Goal: Communication & Community: Answer question/provide support

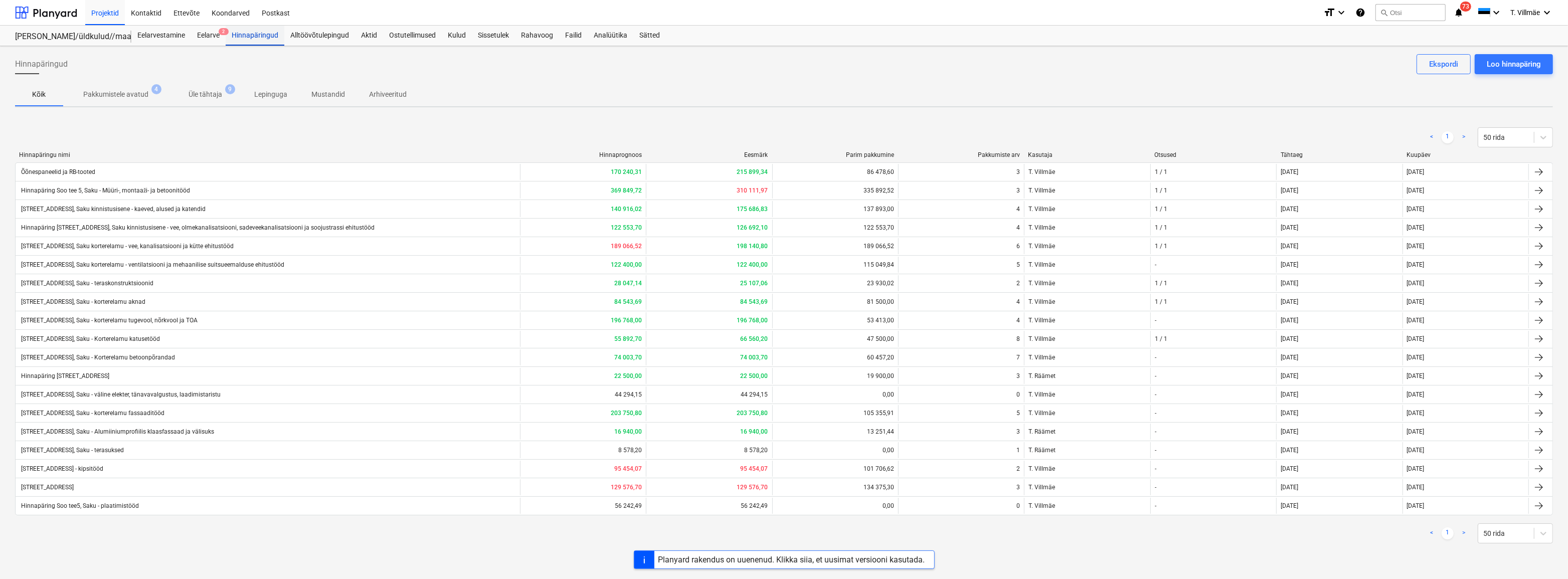
click at [259, 37] on div "Hinnapäringud" at bounding box center [255, 35] width 59 height 20
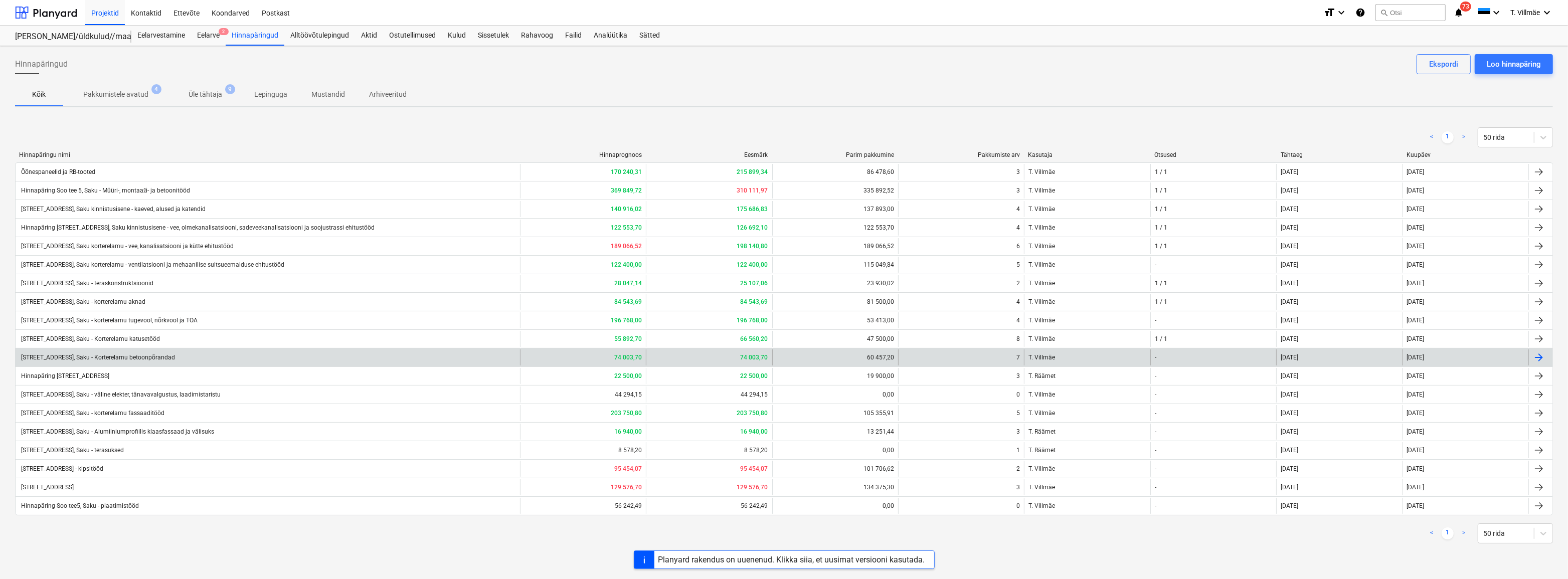
click at [135, 356] on div "[STREET_ADDRESS], Saku - Korterelamu betoonpõrandad" at bounding box center [98, 358] width 156 height 7
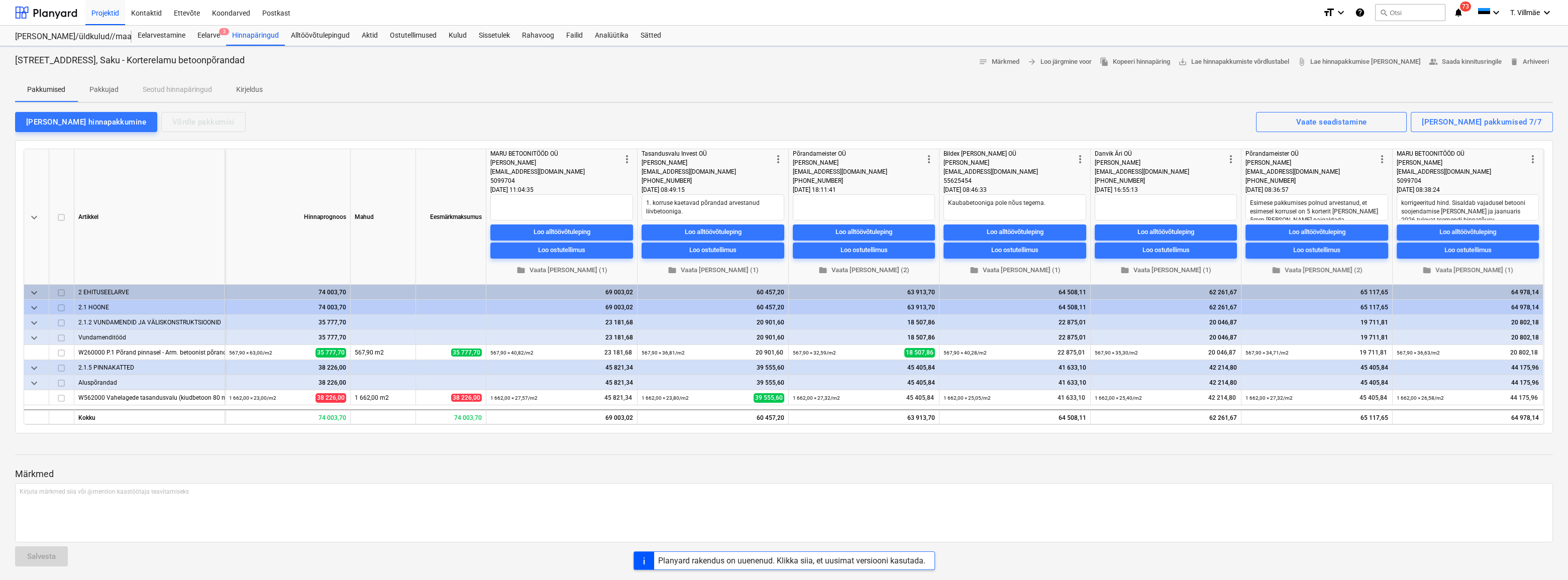
type textarea "x"
click at [1043, 204] on textarea "Kaubabetooniga pole nõus tegema." at bounding box center [1015, 207] width 143 height 26
type textarea "Kaubabetooniga pole nõus tegema."
type textarea "x"
type textarea "Kaubabetooniga pole nõus tegema. H"
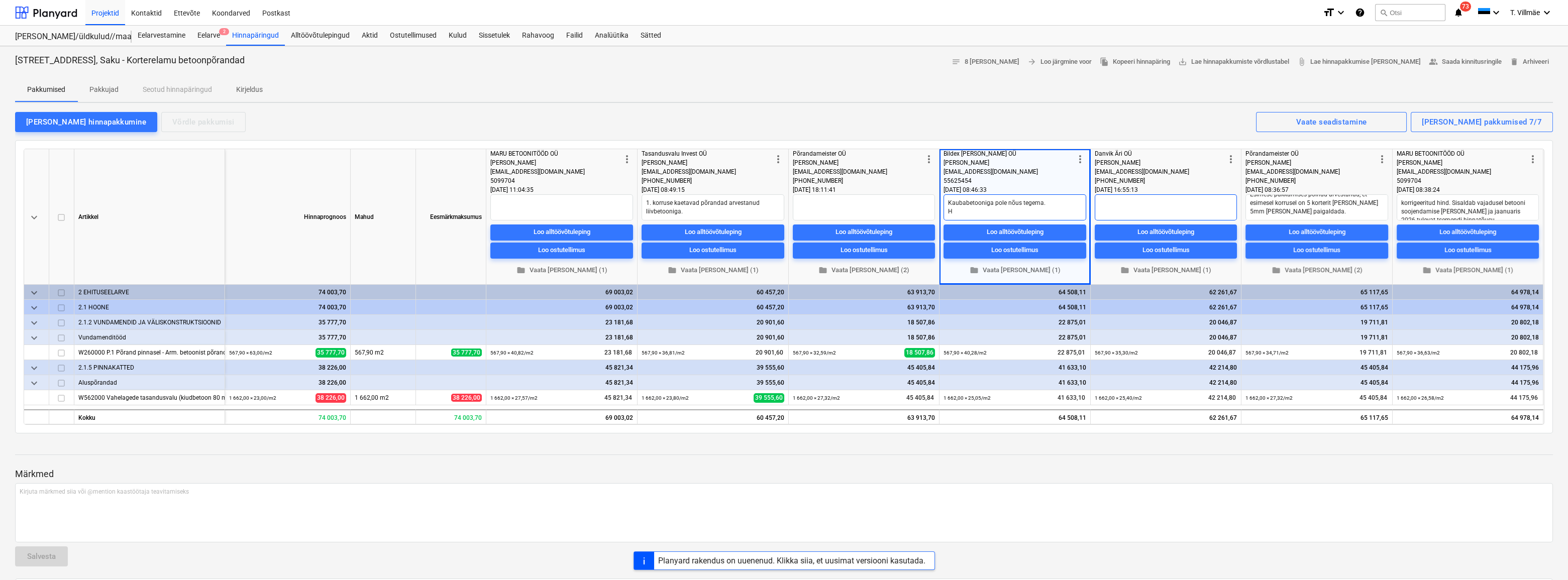
type textarea "x"
type textarea "Kaubabetooniga pole nõus tegema. Hi"
type textarea "x"
type textarea "Kaubabetooniga pole nõus tegema. Hin"
type textarea "x"
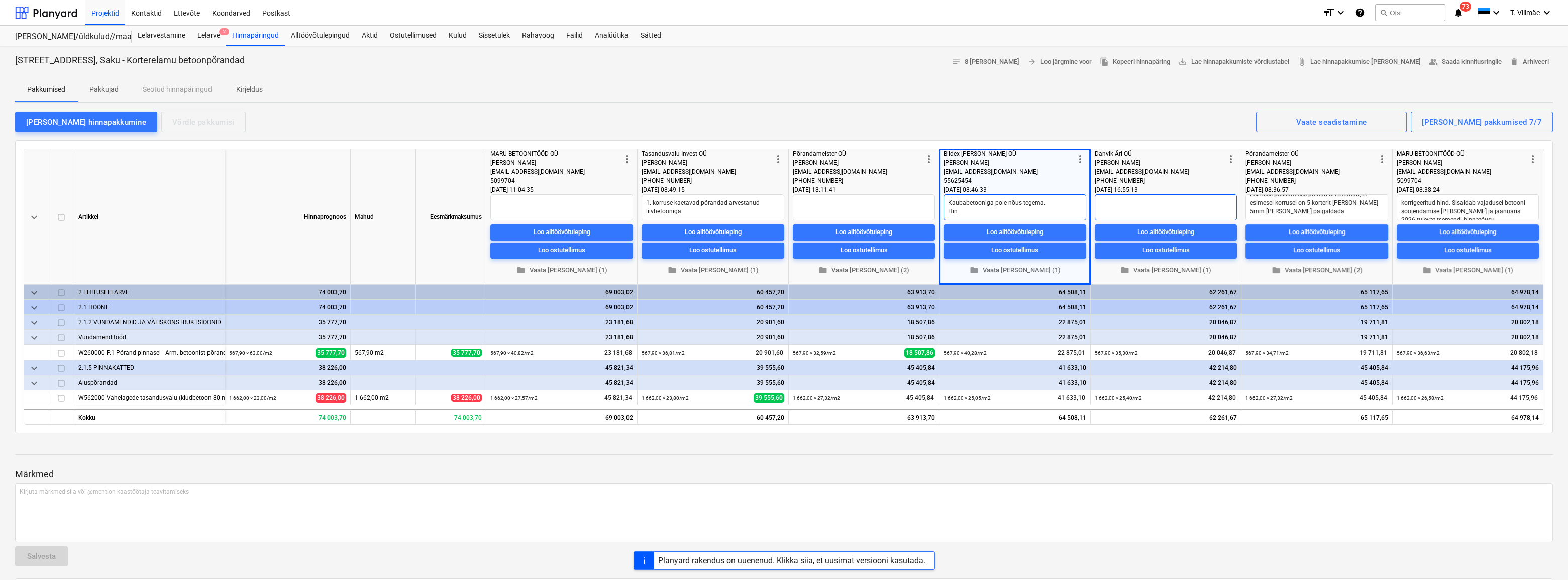
type textarea "Kaubabetooniga pole nõus tegema. Hind"
type textarea "x"
type textarea "Kaubabetooniga pole nõus tegema. Hind"
type textarea "x"
type textarea "Kaubabetooniga pole nõus tegema. Hind l"
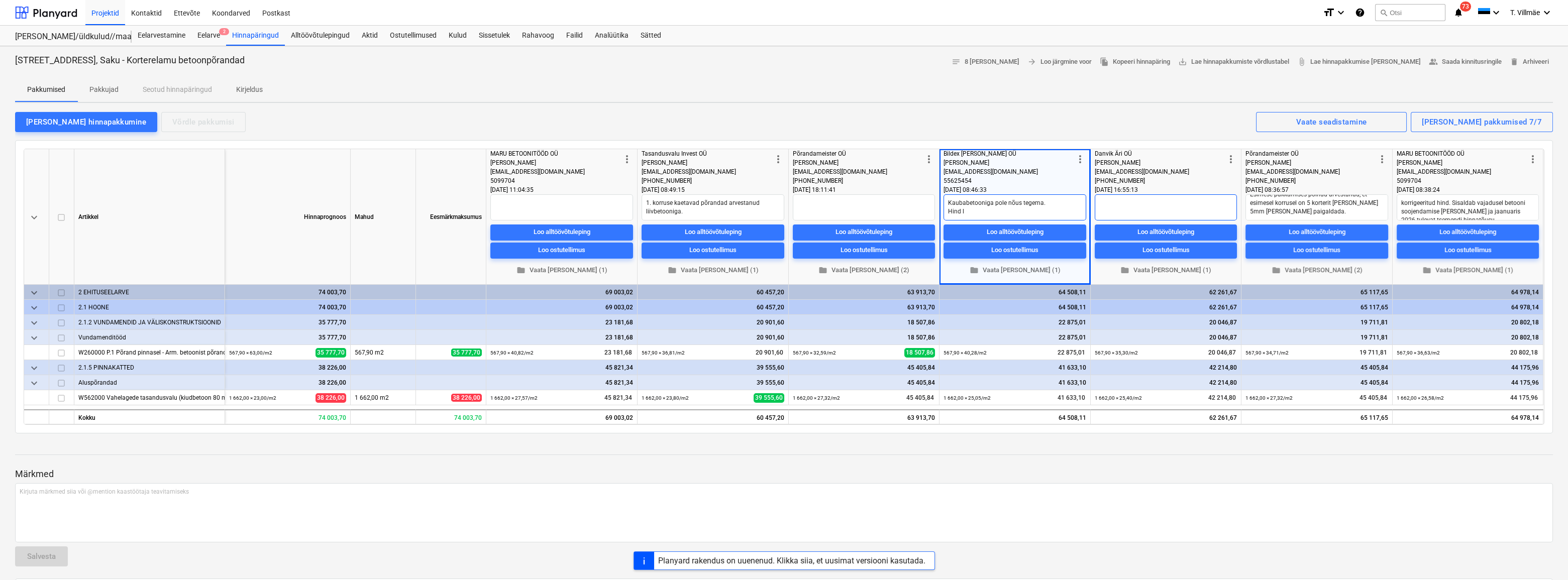
type textarea "x"
type textarea "Kaubabetooniga pole nõus tegema. Hind li"
type textarea "x"
type textarea "Kaubabetooniga pole nõus tegema. Hind lii"
type textarea "x"
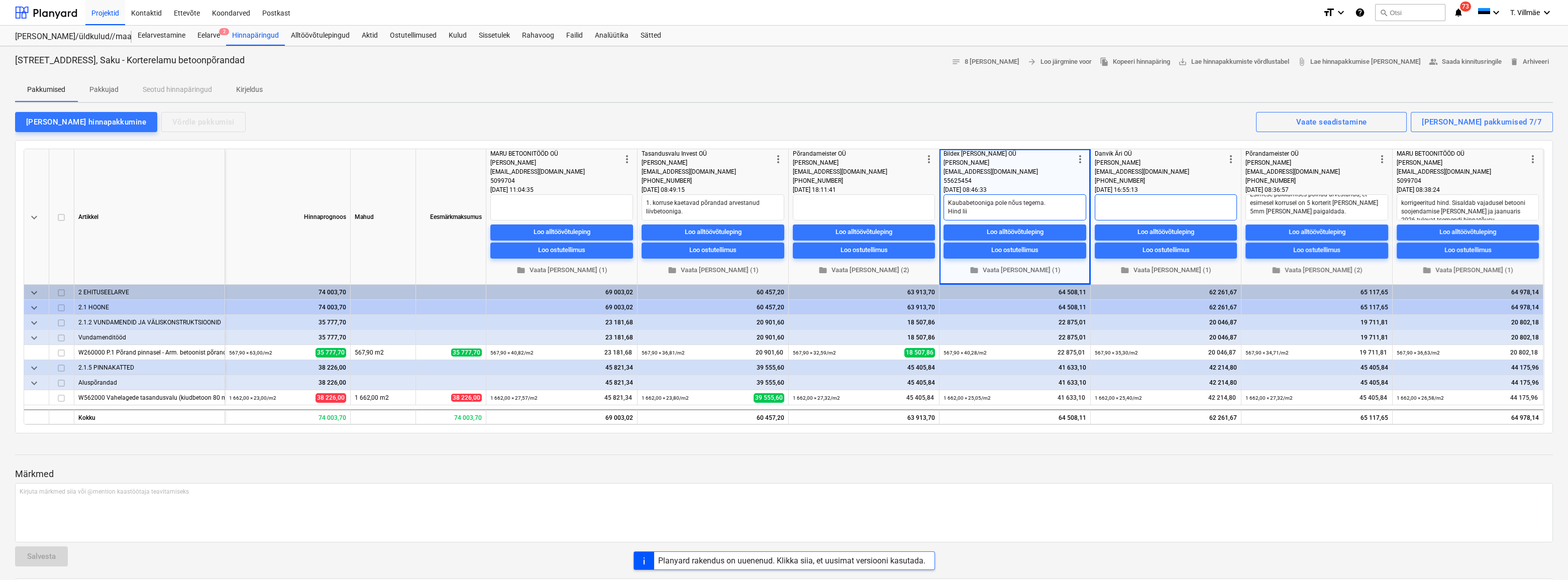
type textarea "Kaubabetooniga pole nõus tegema. Hind liiv"
type textarea "x"
type textarea "Kaubabetooniga pole nõus tegema. Hind liivb"
type textarea "x"
type textarea "Kaubabetooniga pole nõus tegema. Hind liivbe"
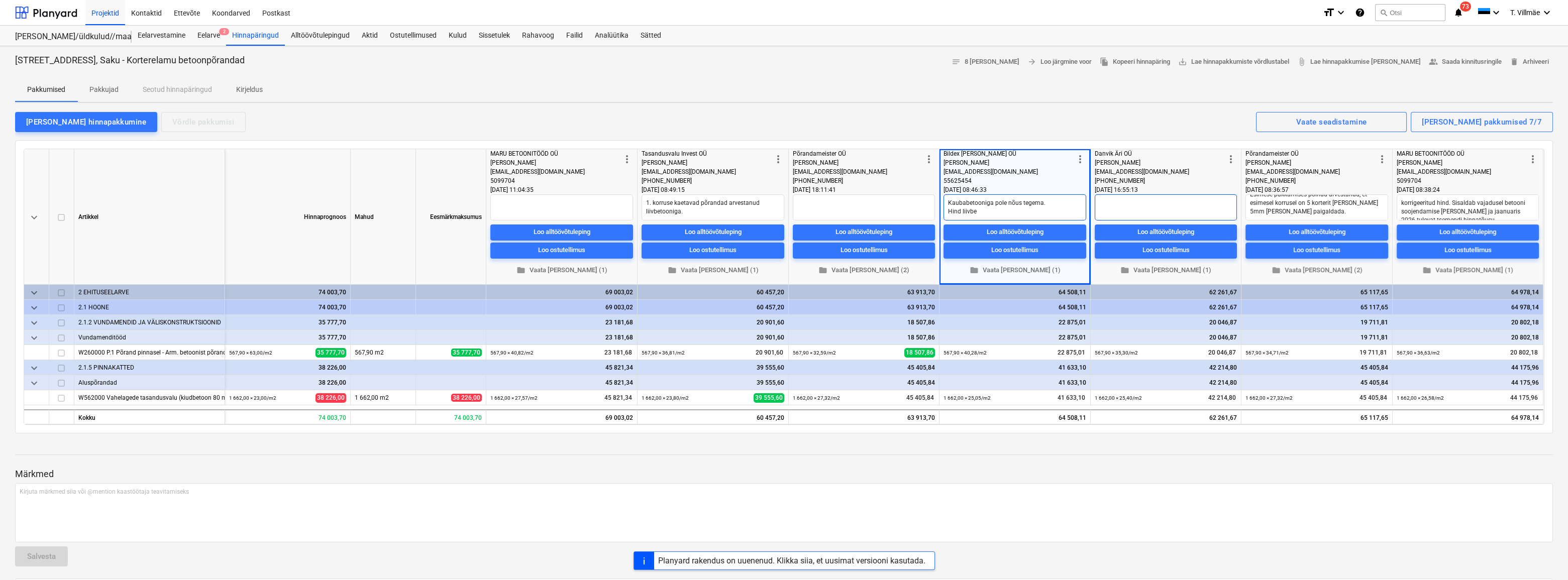
type textarea "x"
type textarea "Kaubabetooniga pole nõus tegema. Hind liivbet"
type textarea "x"
type textarea "Kaubabetooniga pole nõus tegema. Hind liivbeto"
type textarea "x"
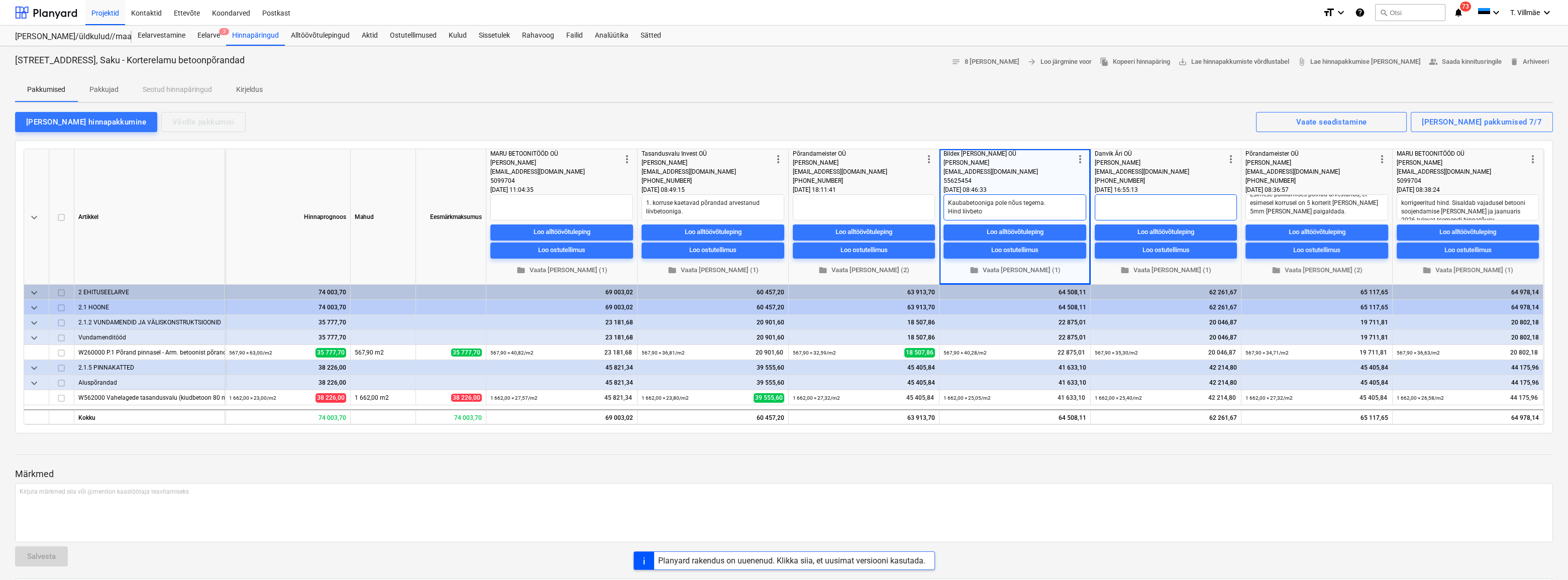
type textarea "Kaubabetooniga pole nõus tegema. Hind liivbetoo"
type textarea "x"
type textarea "Kaubabetooniga pole nõus tegema. Hind liivbetoon"
type textarea "x"
type textarea "Kaubabetooniga pole nõus tegema. Hind liivbetooni"
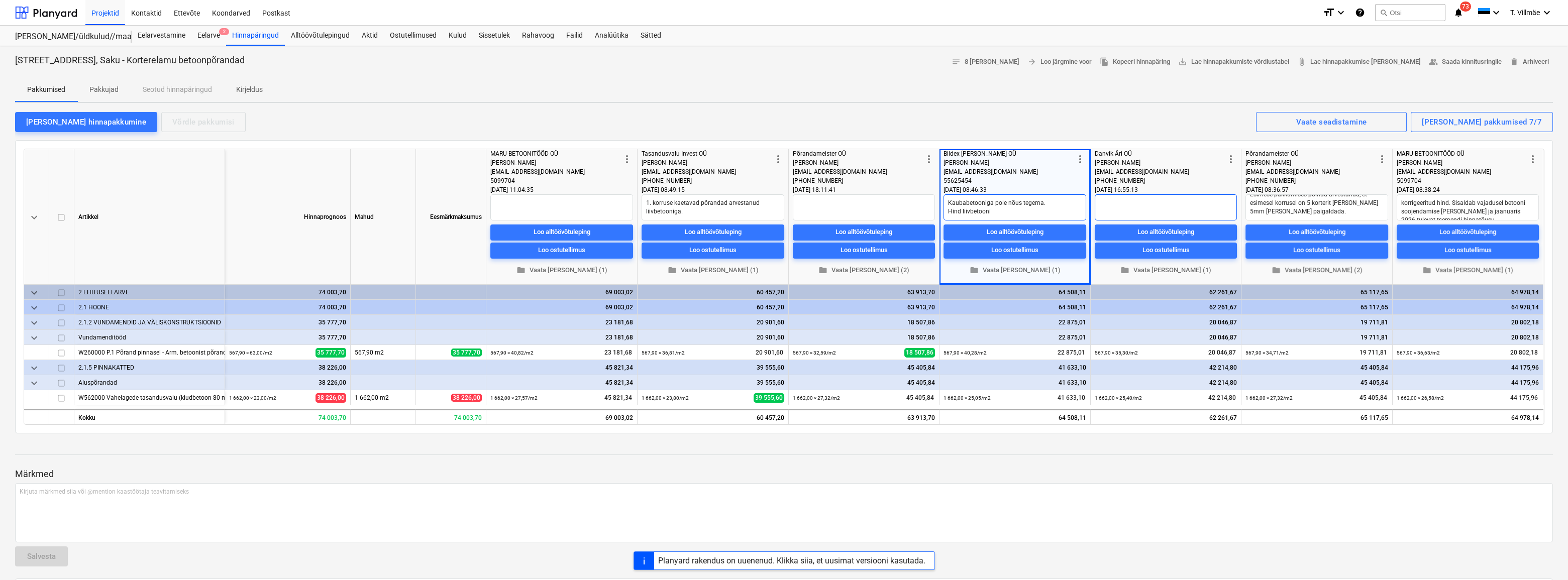
type textarea "x"
type textarea "Kaubabetooniga pole nõus tegema. Hind liivbetoonig"
type textarea "x"
type textarea "Kaubabetooniga pole nõus tegema. Hind liivbetooniga"
type textarea "x"
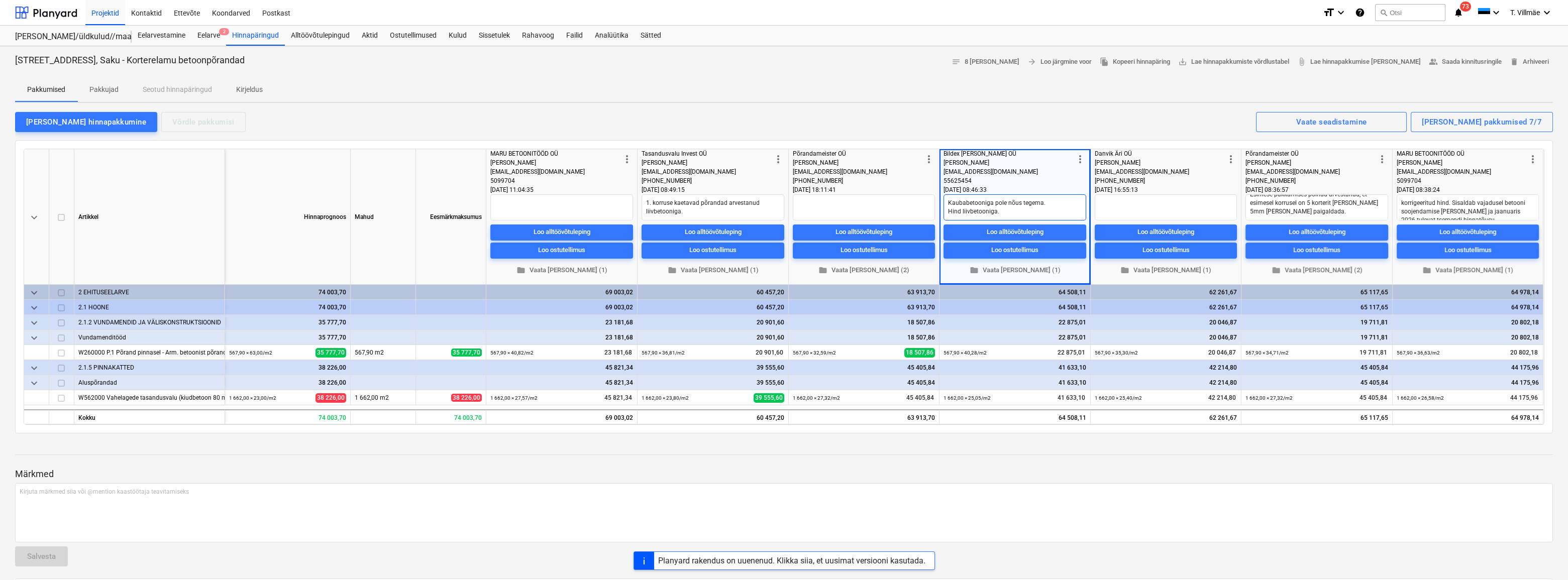
type textarea "Kaubabetooniga pole nõus tegema. Hind liivbetooniga."
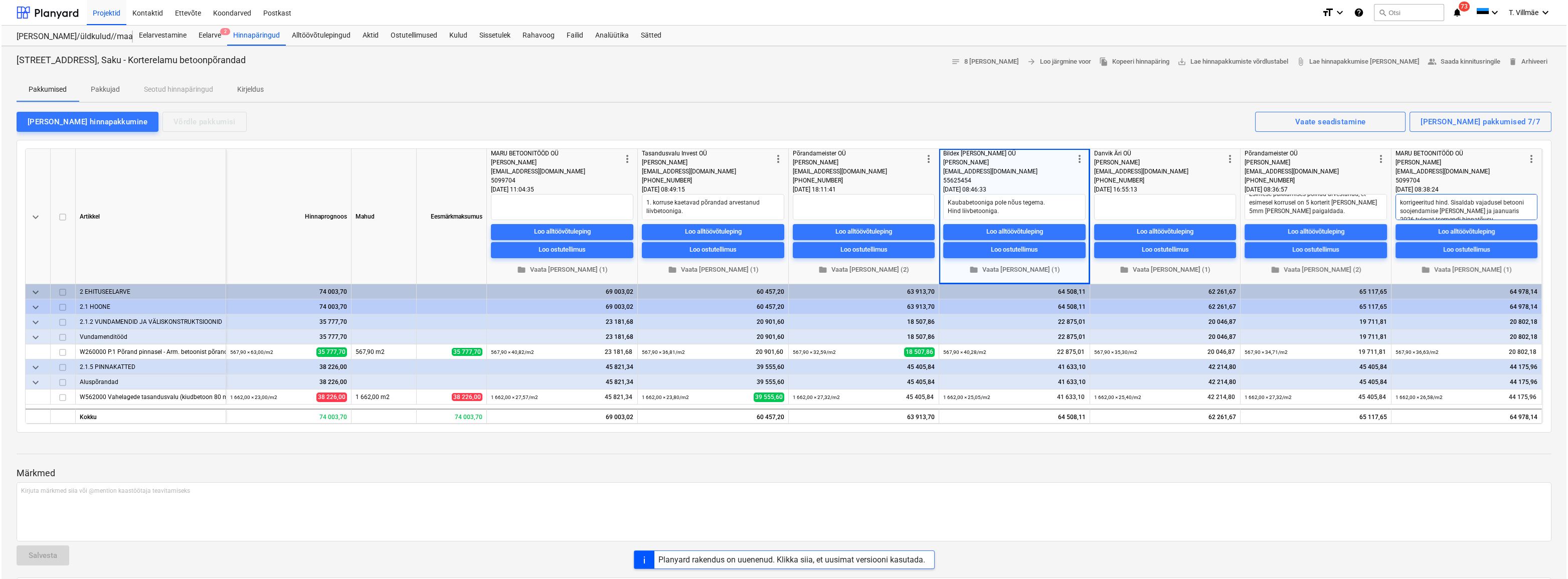
scroll to position [9, 0]
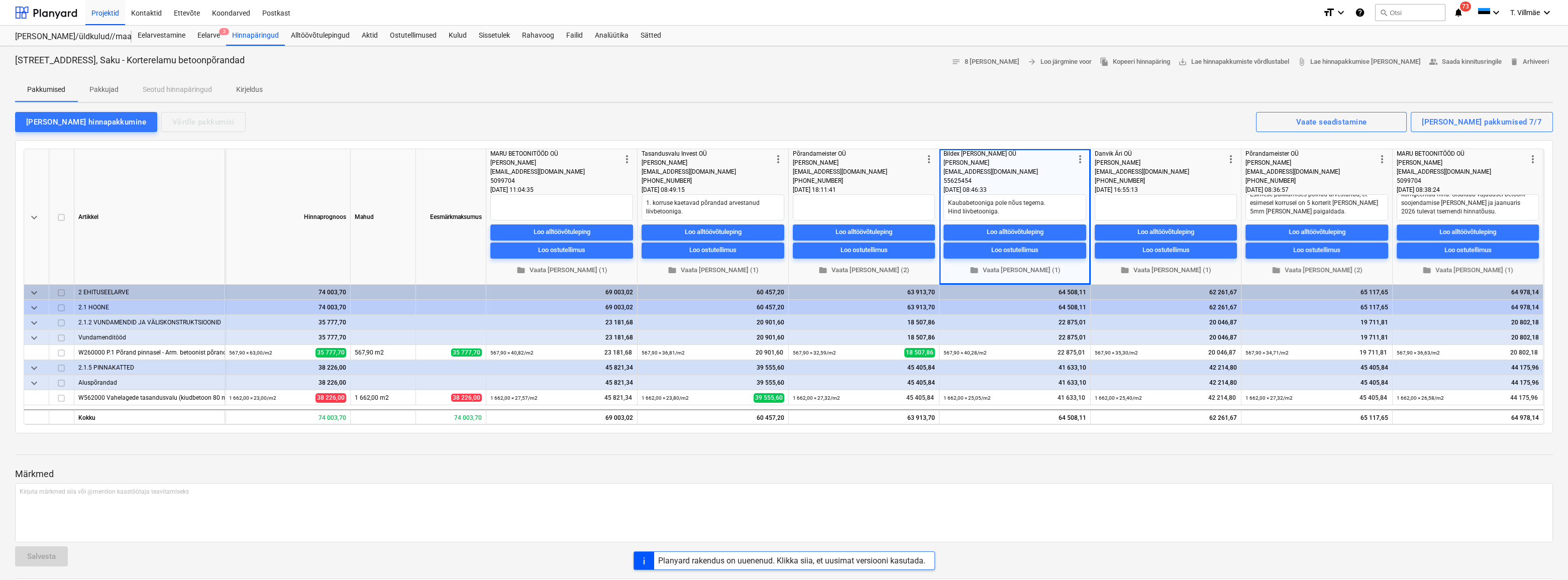
click at [1491, 173] on div "[EMAIL_ADDRESS][DOMAIN_NAME]" at bounding box center [1461, 171] width 130 height 9
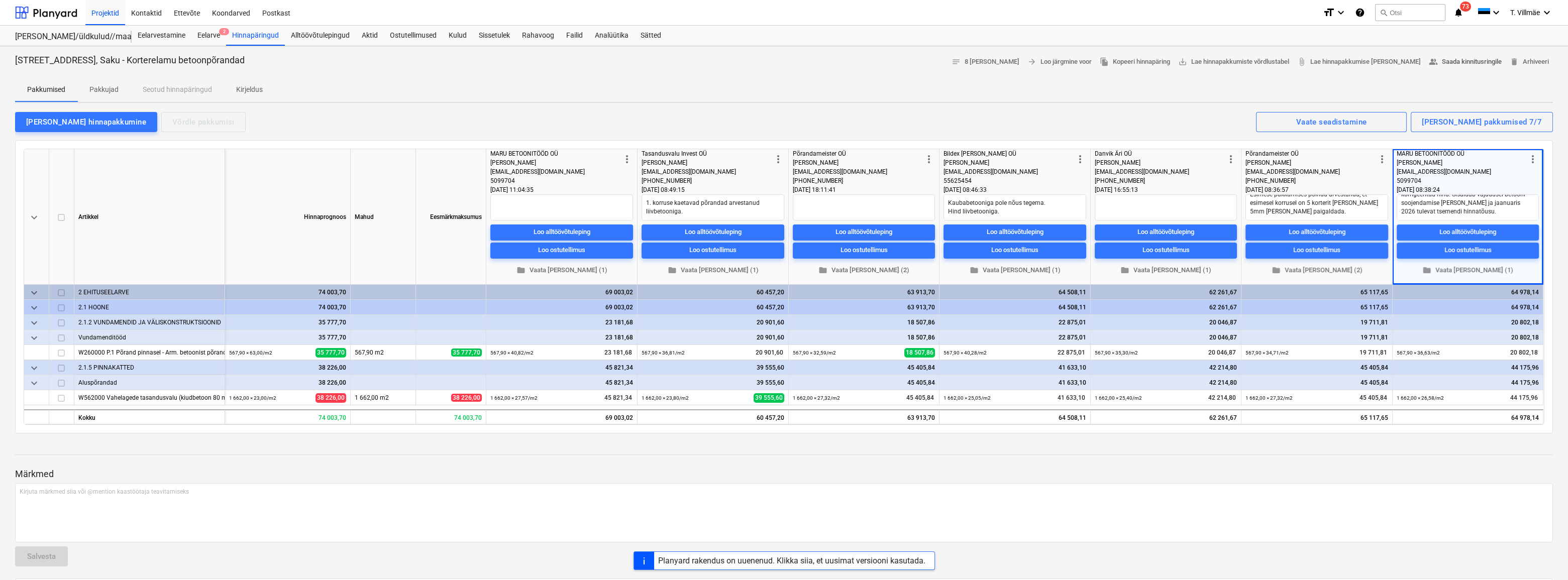
click at [1458, 62] on span "people_alt Saada kinnitusringile" at bounding box center [1465, 62] width 73 height 12
type textarea "x"
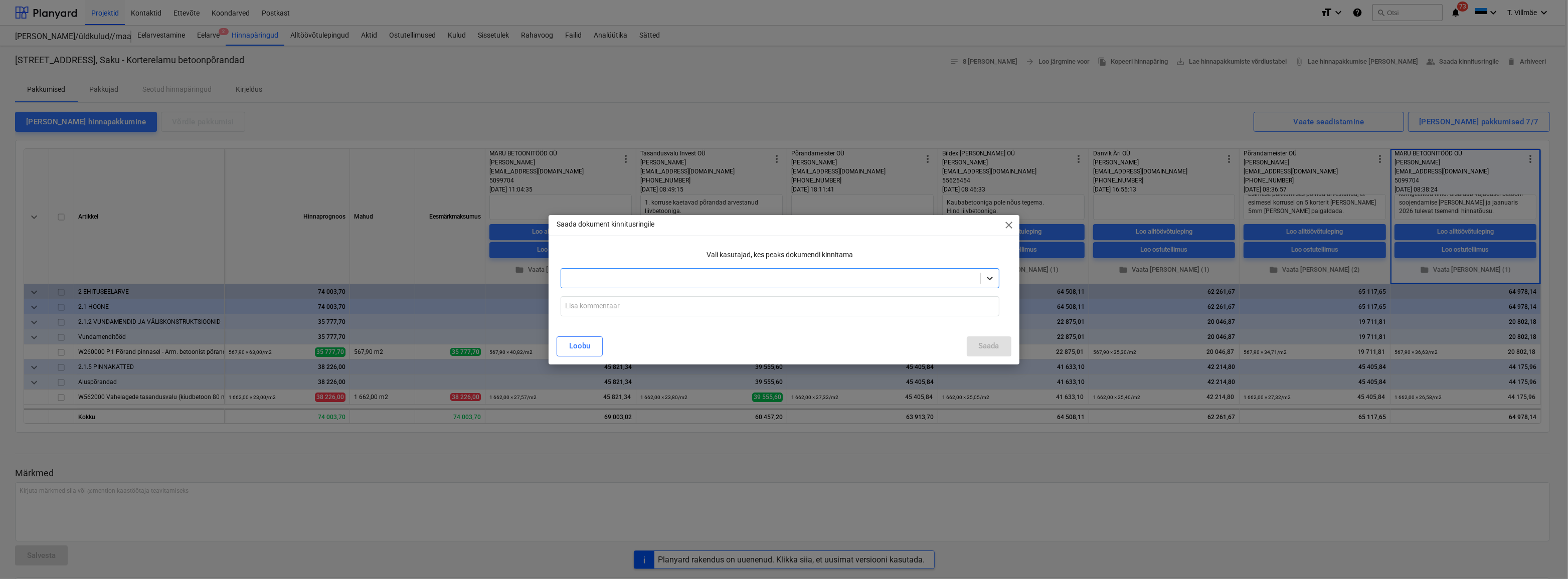
click at [989, 280] on icon at bounding box center [990, 278] width 10 height 10
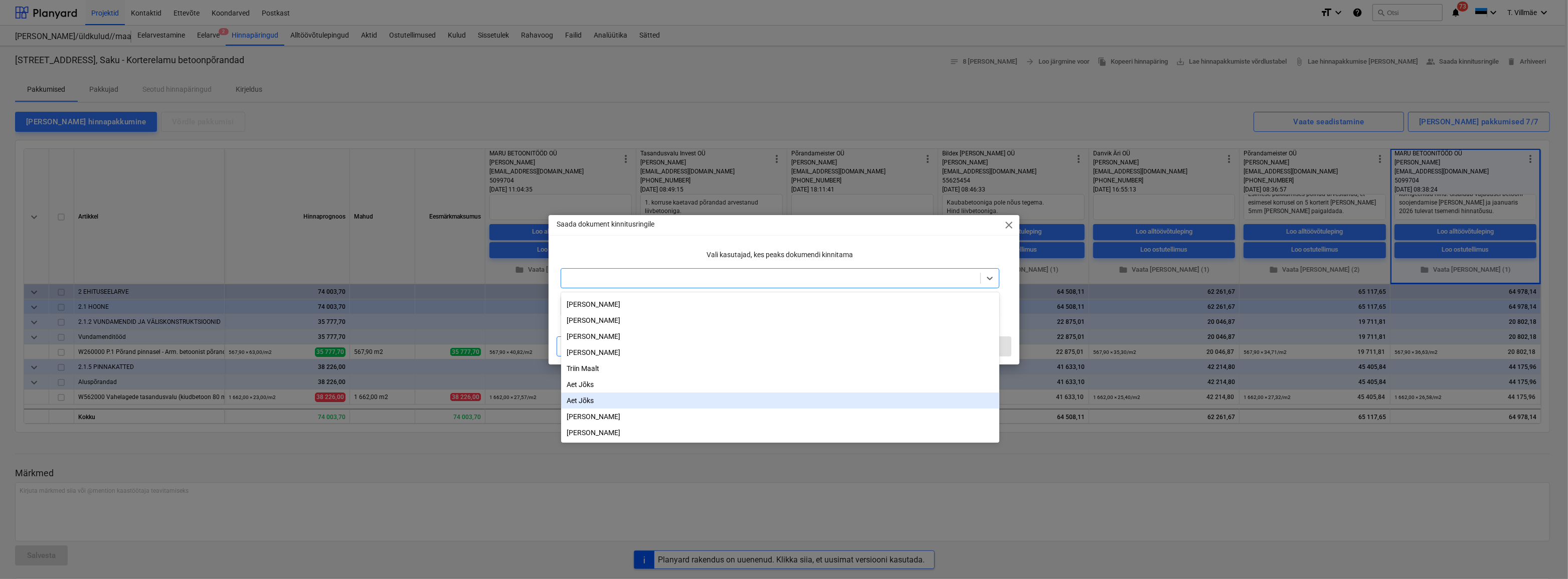
scroll to position [0, 0]
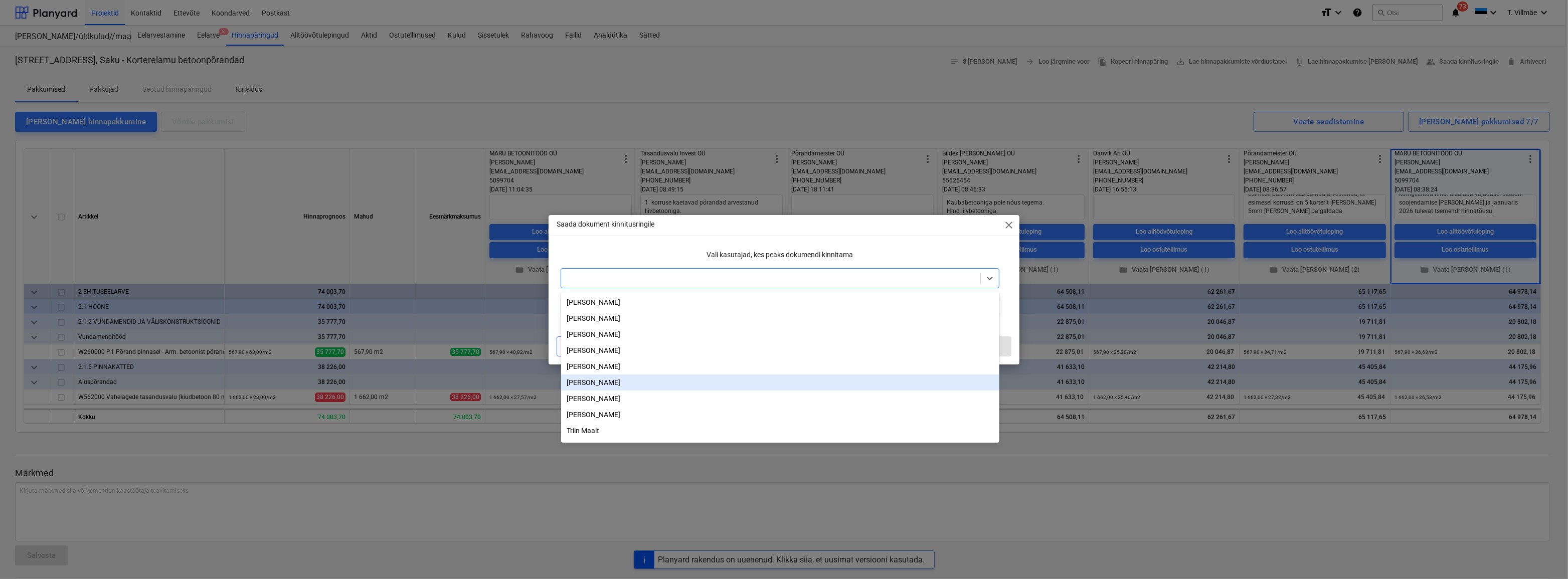
click at [600, 386] on div "[PERSON_NAME]" at bounding box center [780, 383] width 438 height 16
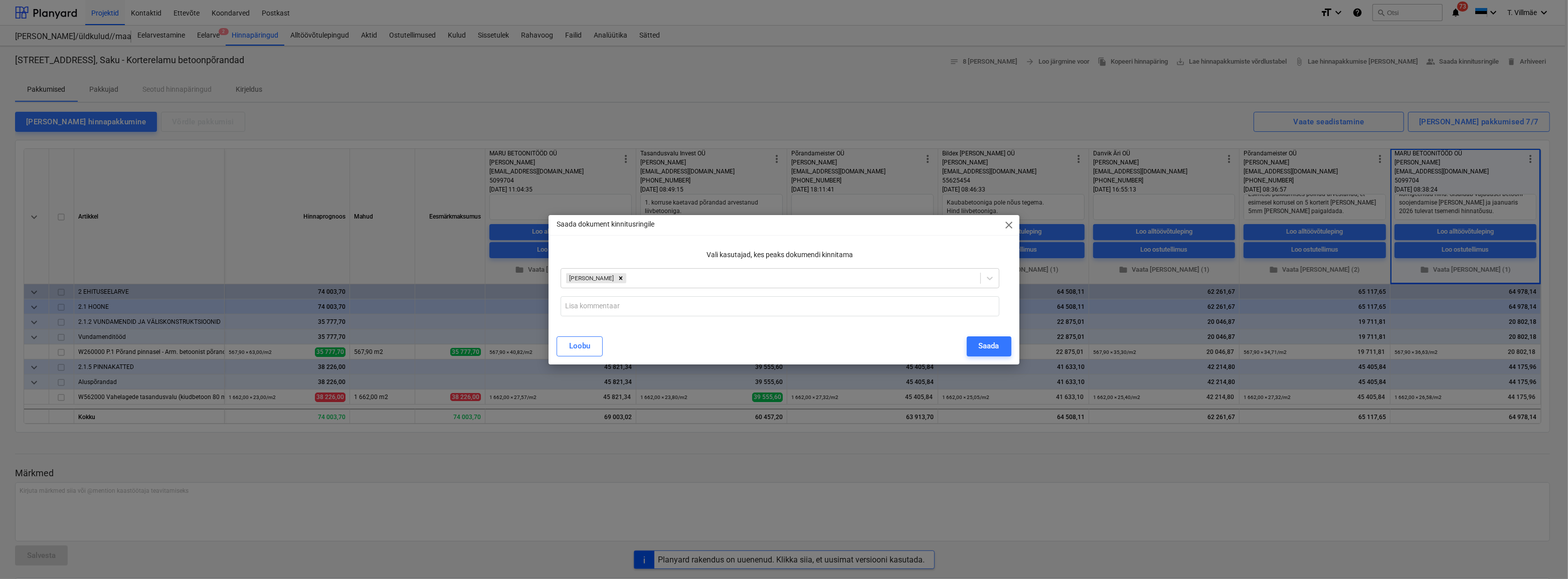
click at [633, 248] on div "Vali kasutajad, kes peaks dokumendi kinnitama" at bounding box center [779, 254] width 446 height 18
click at [610, 305] on input "text" at bounding box center [780, 306] width 438 height 20
click at [927, 307] on input "Esitan kooskõlastamiseks Maru Betoonitööd OÜ - pakkumine kaubabetooniga, sisald…" at bounding box center [780, 306] width 438 height 20
click at [975, 309] on input "Esitan kooskõlastamiseks Maru Betoonitööd OÜ - pakkumine kaubabetooniga, sisald…" at bounding box center [780, 306] width 438 height 20
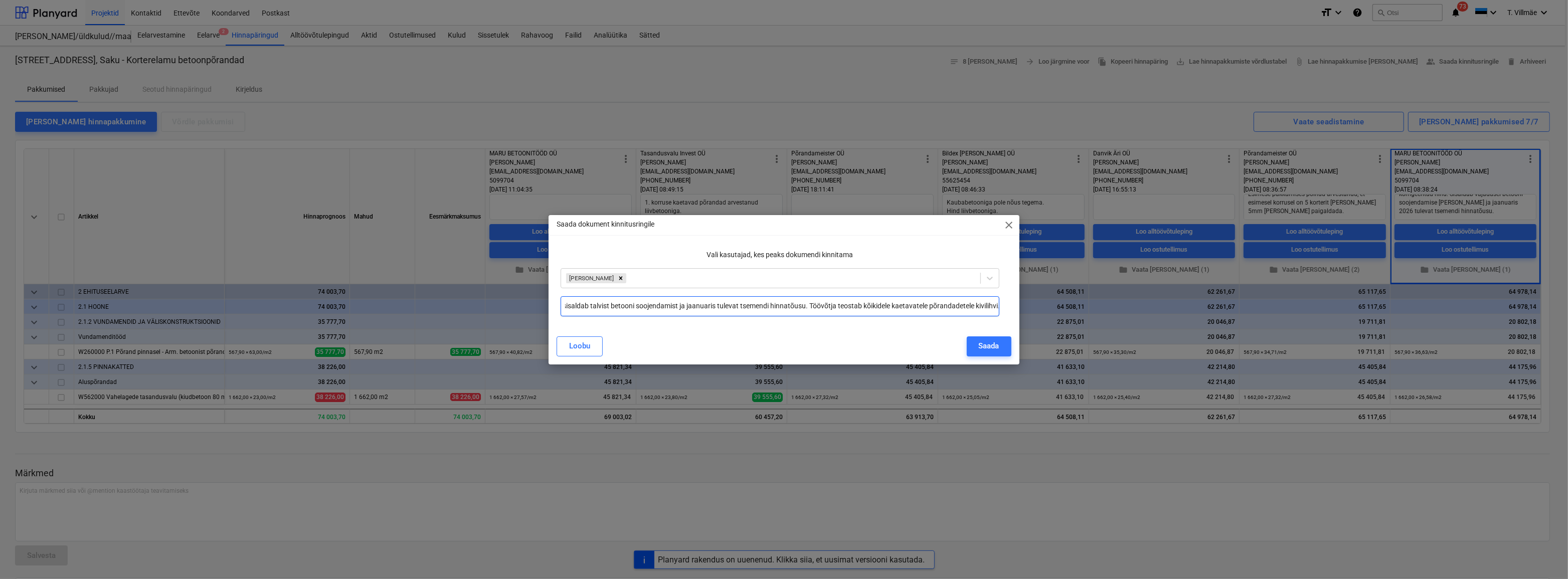
scroll to position [0, 251]
type input "Esitan kooskõlastamiseks Maru Betoonitööd OÜ - pakkumine kaubabetooniga, sisald…"
click at [988, 343] on div "Saada" at bounding box center [989, 346] width 21 height 13
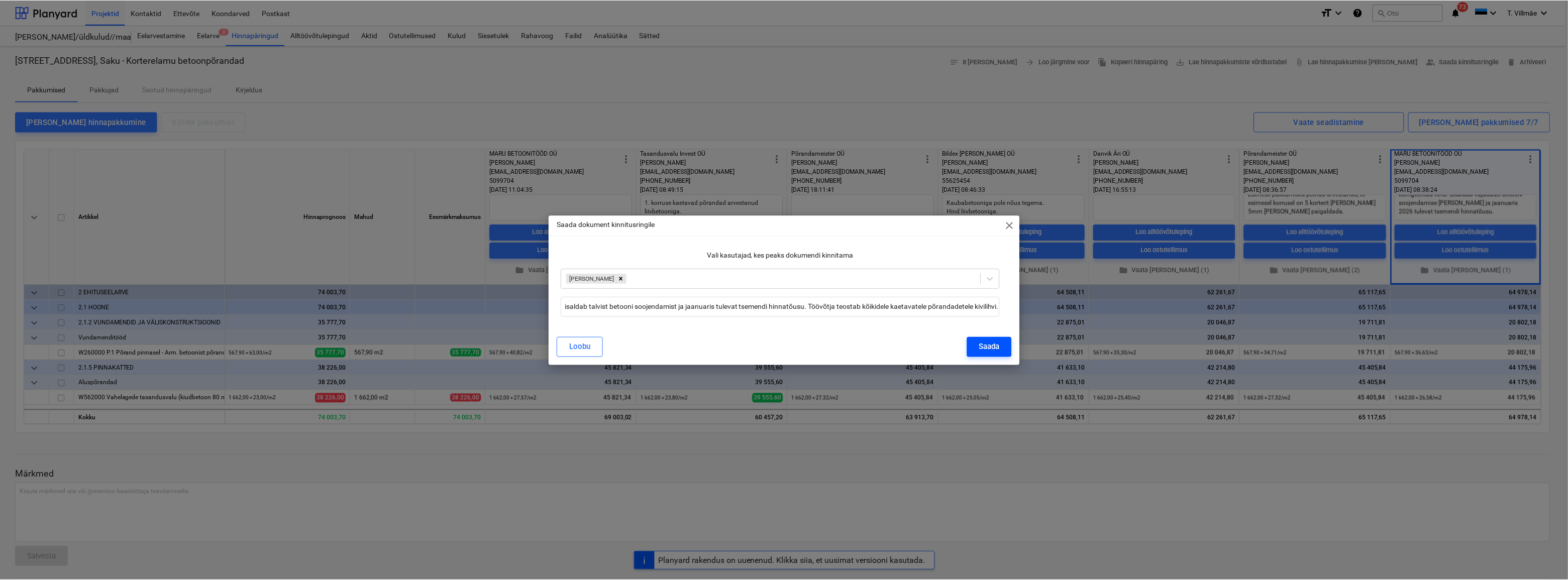
scroll to position [0, 0]
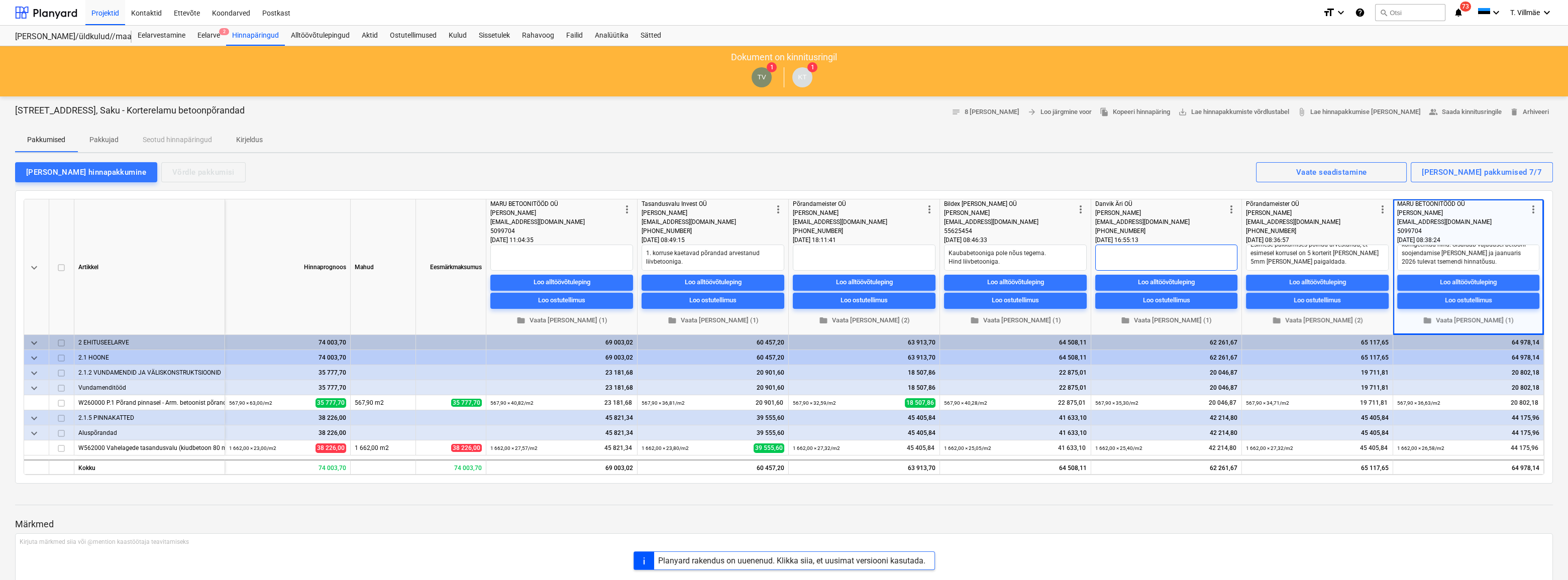
click at [1109, 257] on textarea at bounding box center [1166, 257] width 142 height 26
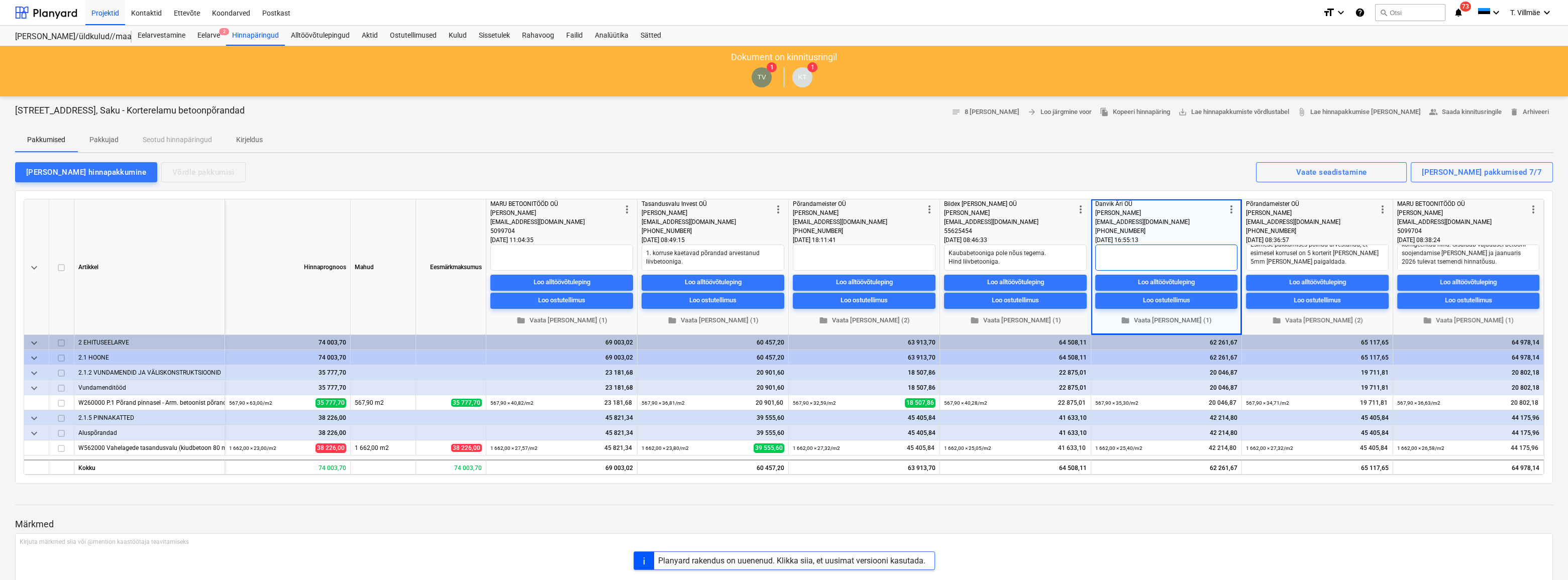
type textarea "x"
type textarea "T"
type textarea "x"
type textarea "Tö"
type textarea "x"
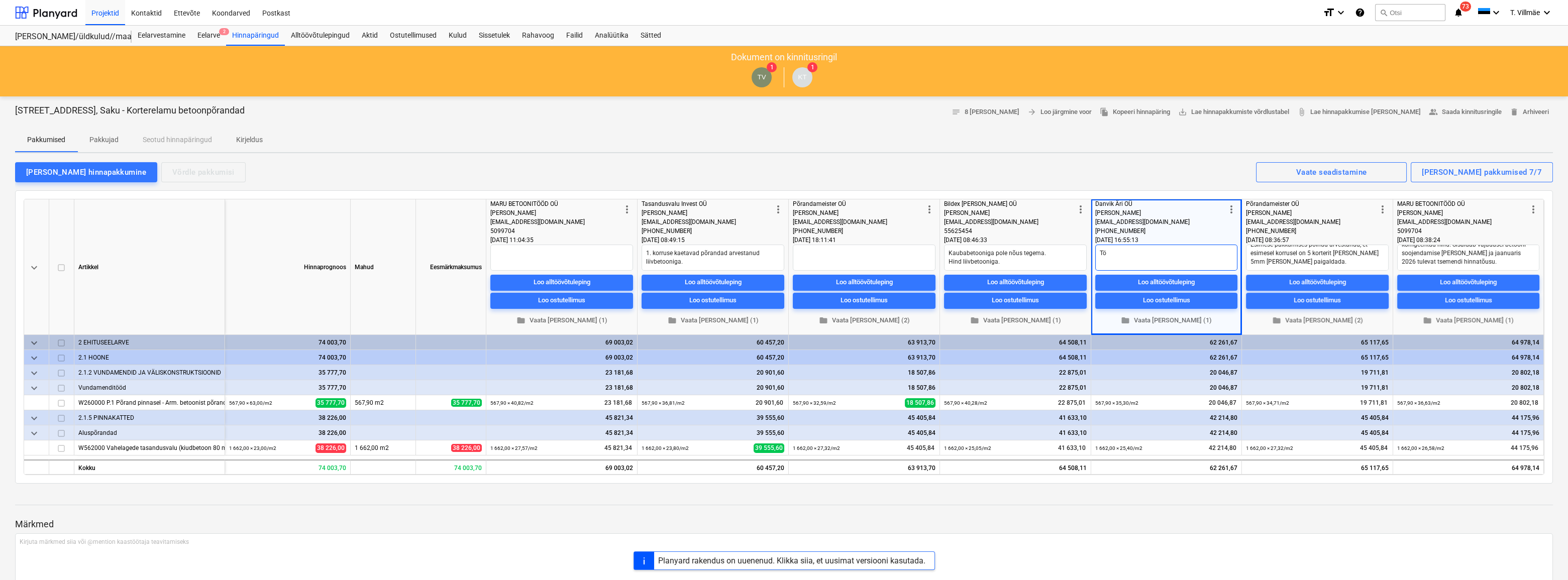
type textarea "Töö"
type textarea "x"
type textarea "Tööv"
type textarea "x"
type textarea "Töövõ"
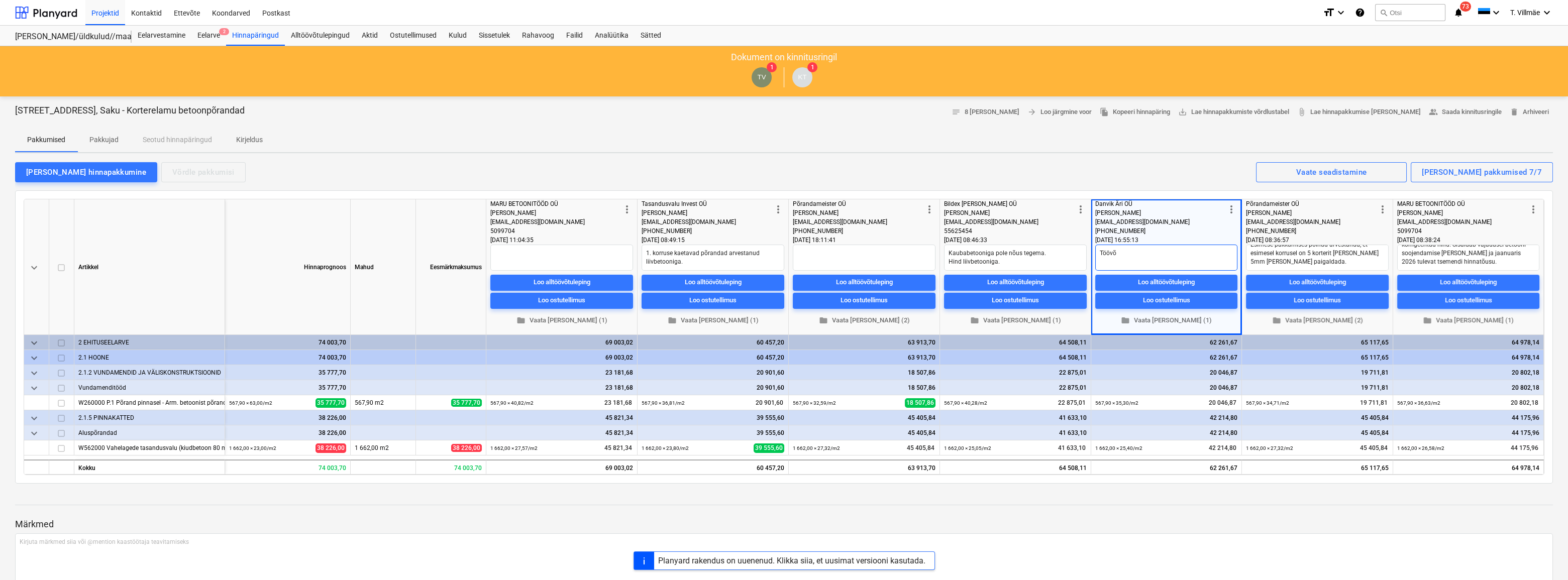
type textarea "x"
type textarea "Töövõt"
type textarea "x"
type textarea "Töövõtj"
type textarea "x"
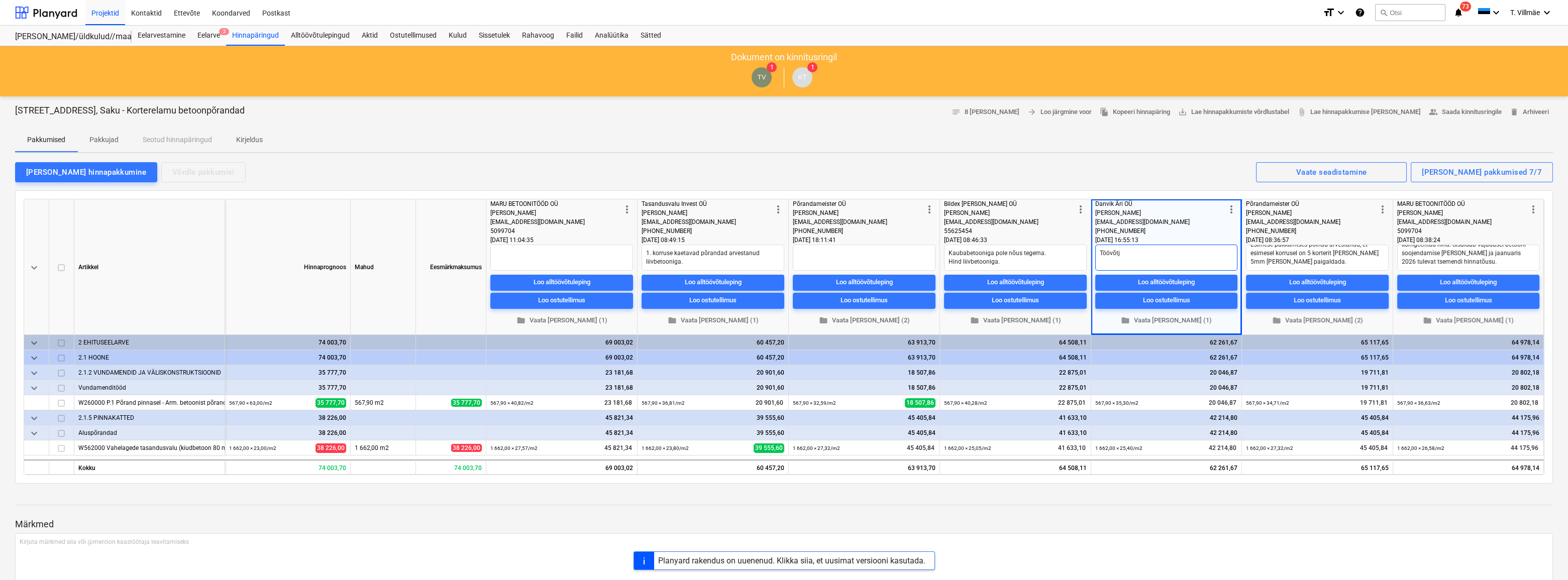
type textarea "Töövõtja"
type textarea "x"
type textarea "Töövõtja"
type textarea "x"
type textarea "Töövõtja t"
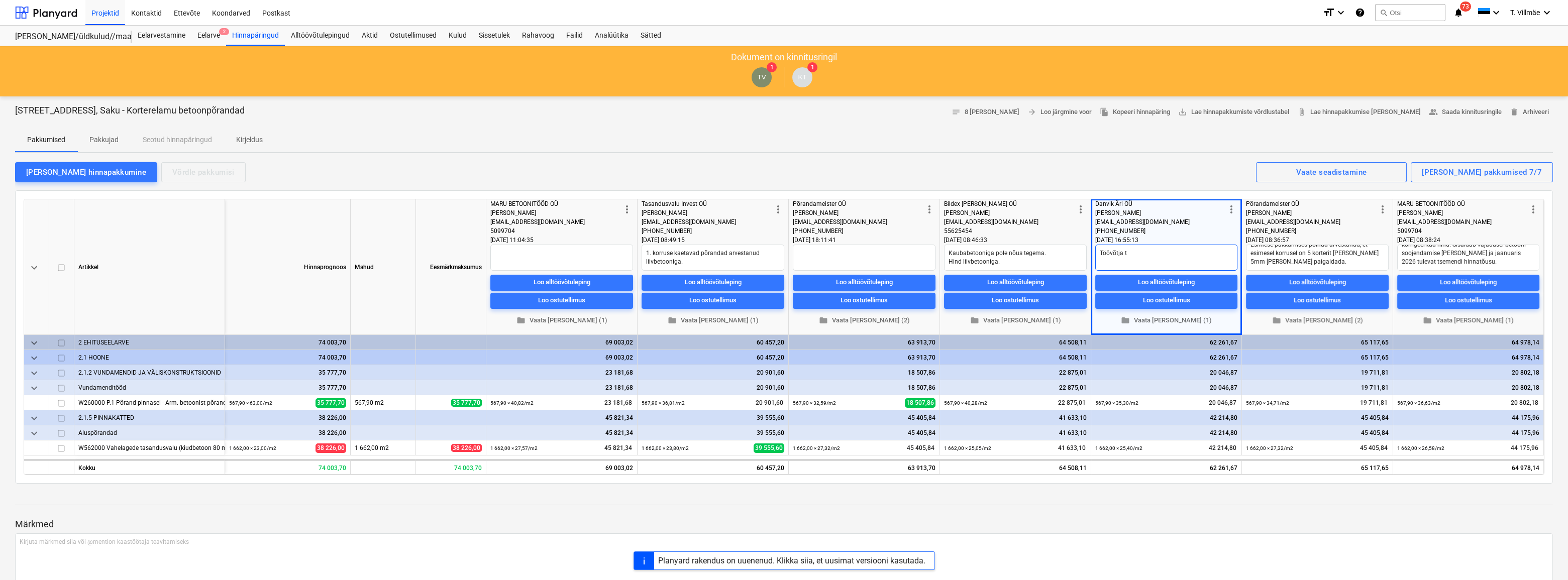
type textarea "x"
type textarea "Töövõtja te"
type textarea "x"
type textarea "Töövõtja [PERSON_NAME]"
type textarea "x"
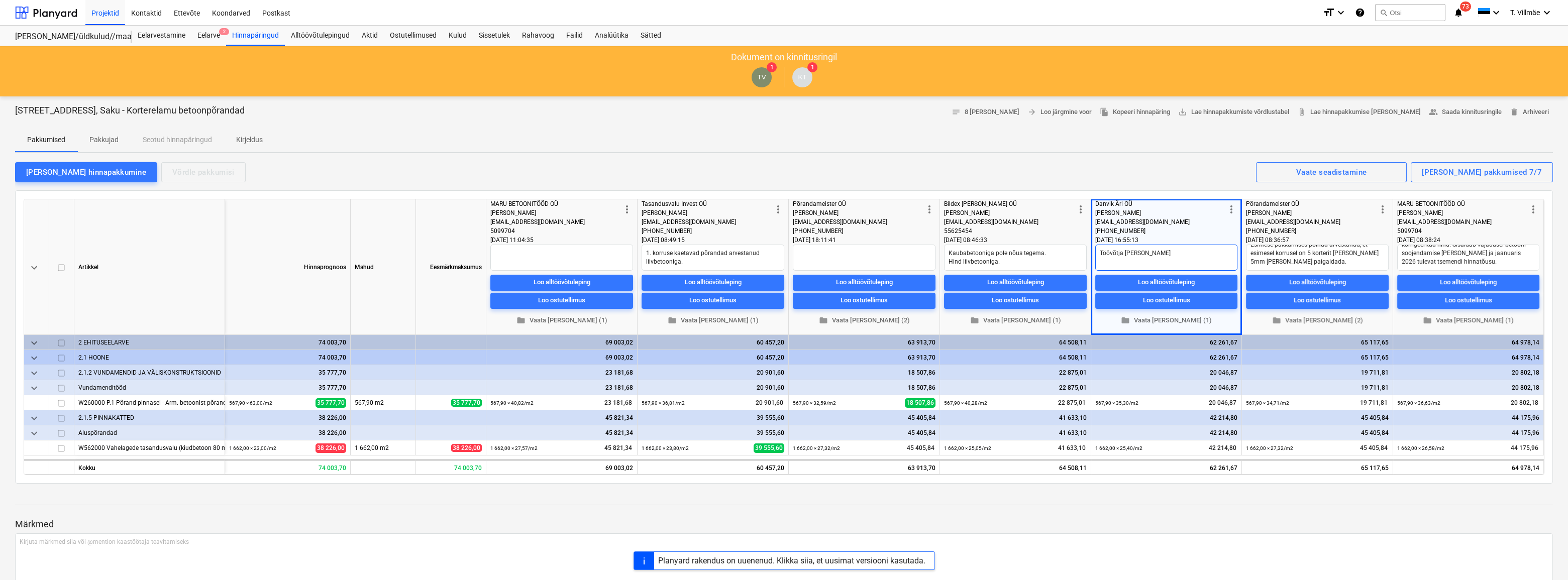
type textarea "Töövõtja teos"
type textarea "x"
type textarea "Töövõtja teost"
type textarea "x"
type textarea "Töövõtja teosta"
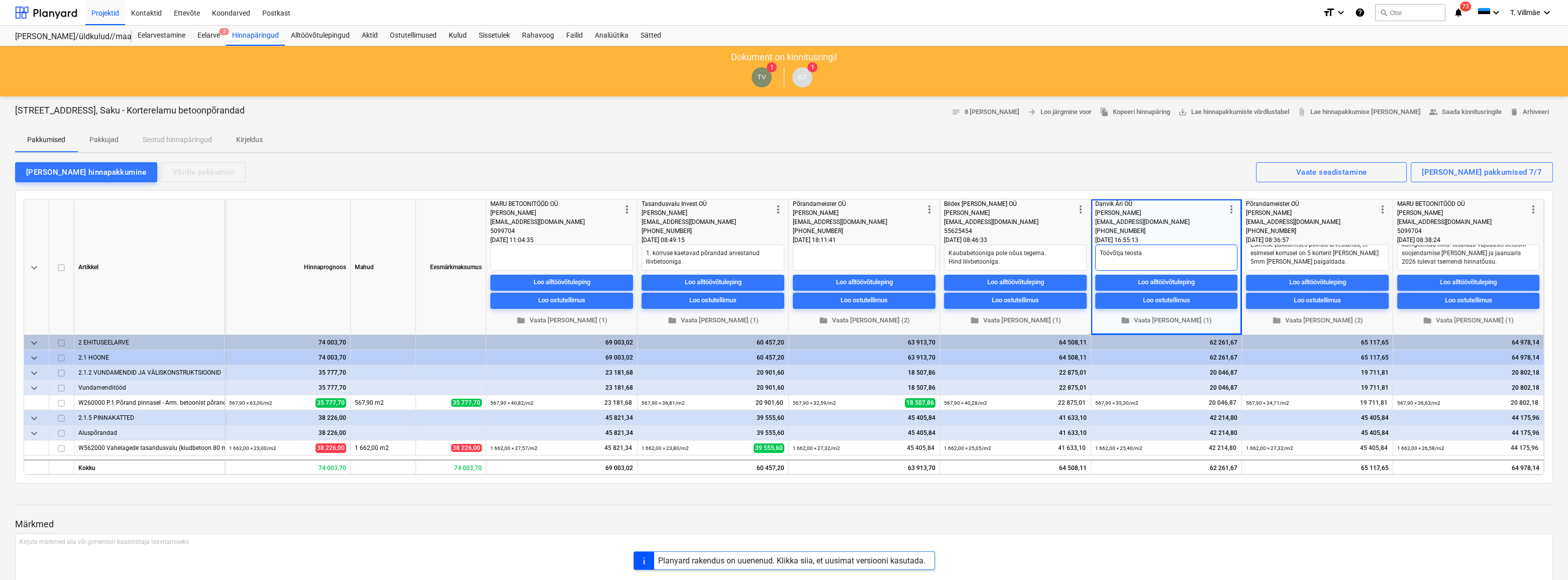
type textarea "x"
type textarea "Töövõtja teostab"
type textarea "x"
type textarea "Töövõtja teostab"
type textarea "x"
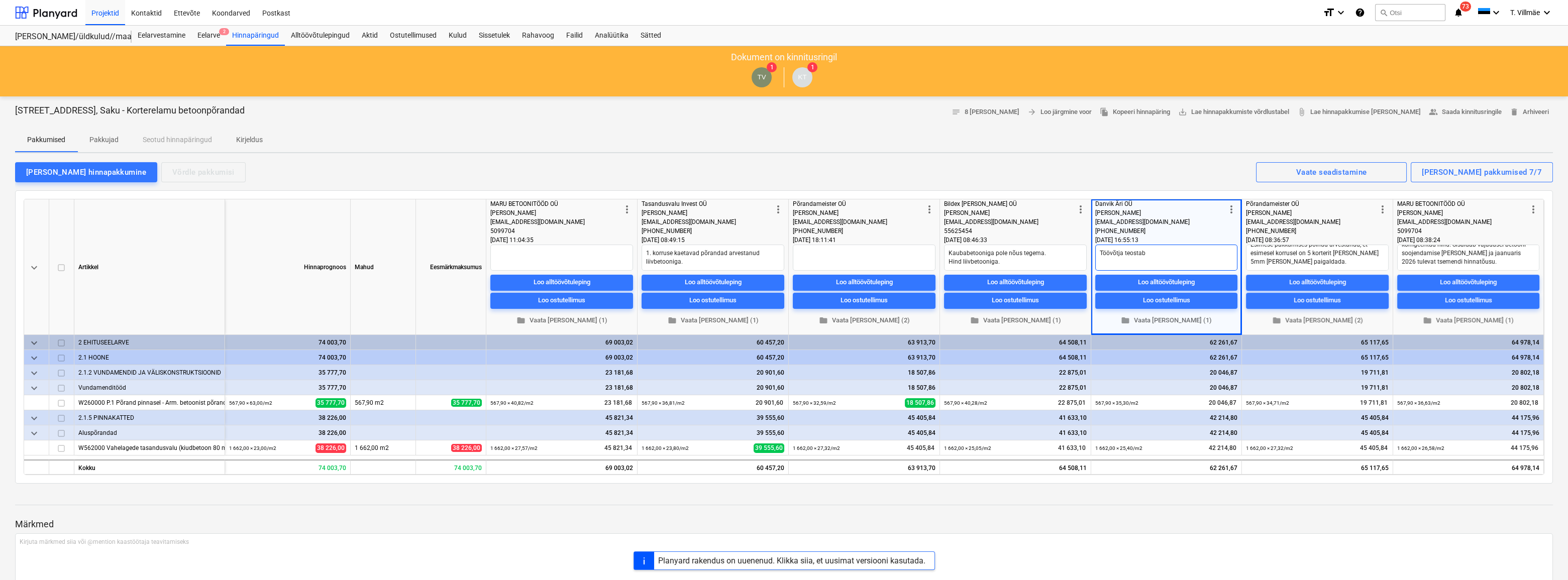
type textarea "Töövõtja teostab s"
type textarea "x"
type textarea "Töövõtja teostab sa"
type textarea "x"
type textarea "Töövõtja teostab [PERSON_NAME]"
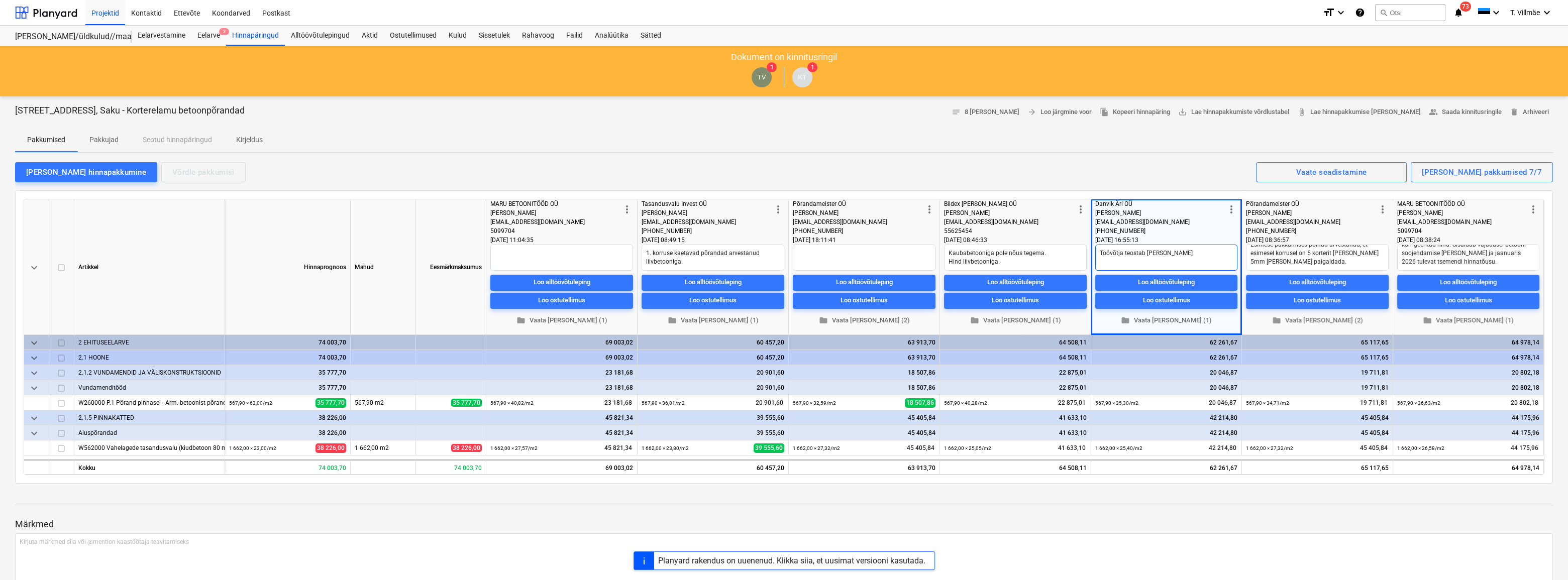
type textarea "x"
type textarea "Töövõtja teostab sama"
type textarea "x"
type textarea "Töövõtja teostab [PERSON_NAME]"
type textarea "x"
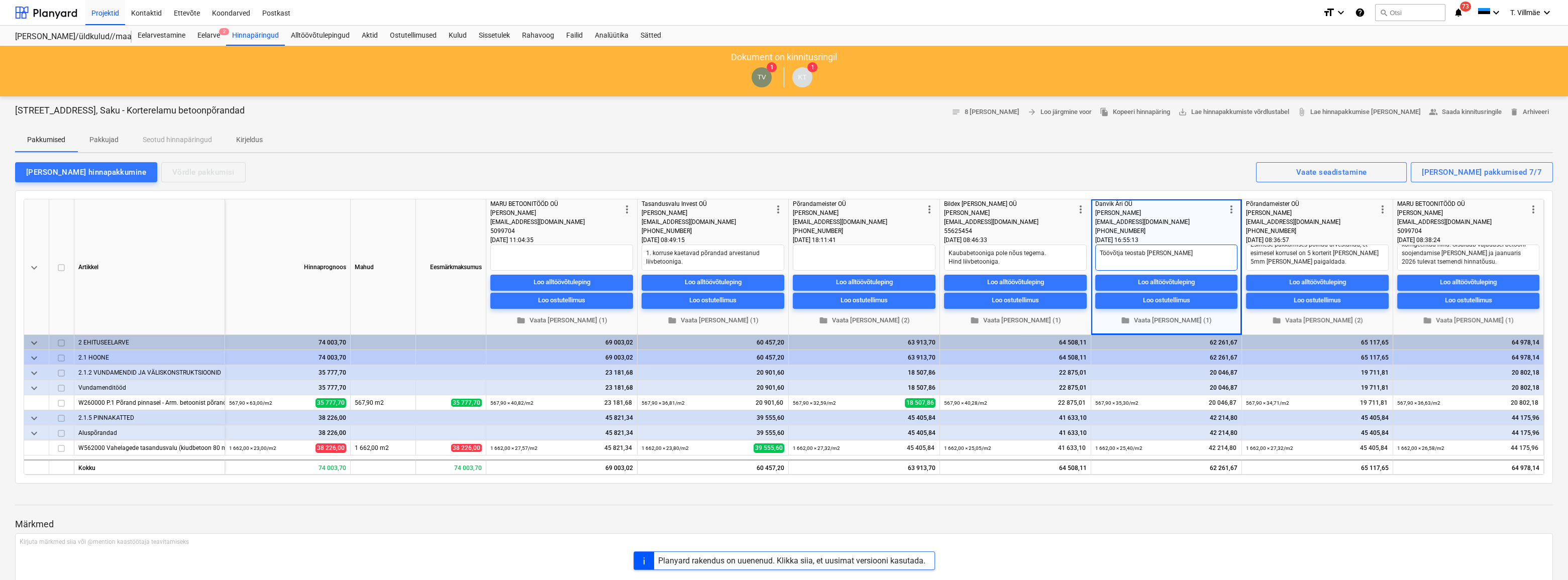
type textarea "Töövõtja teostab [PERSON_NAME]"
type textarea "x"
type textarea "Töövõtja teostab [PERSON_NAME] a"
type textarea "x"
type textarea "Töövõtja teostab [PERSON_NAME]"
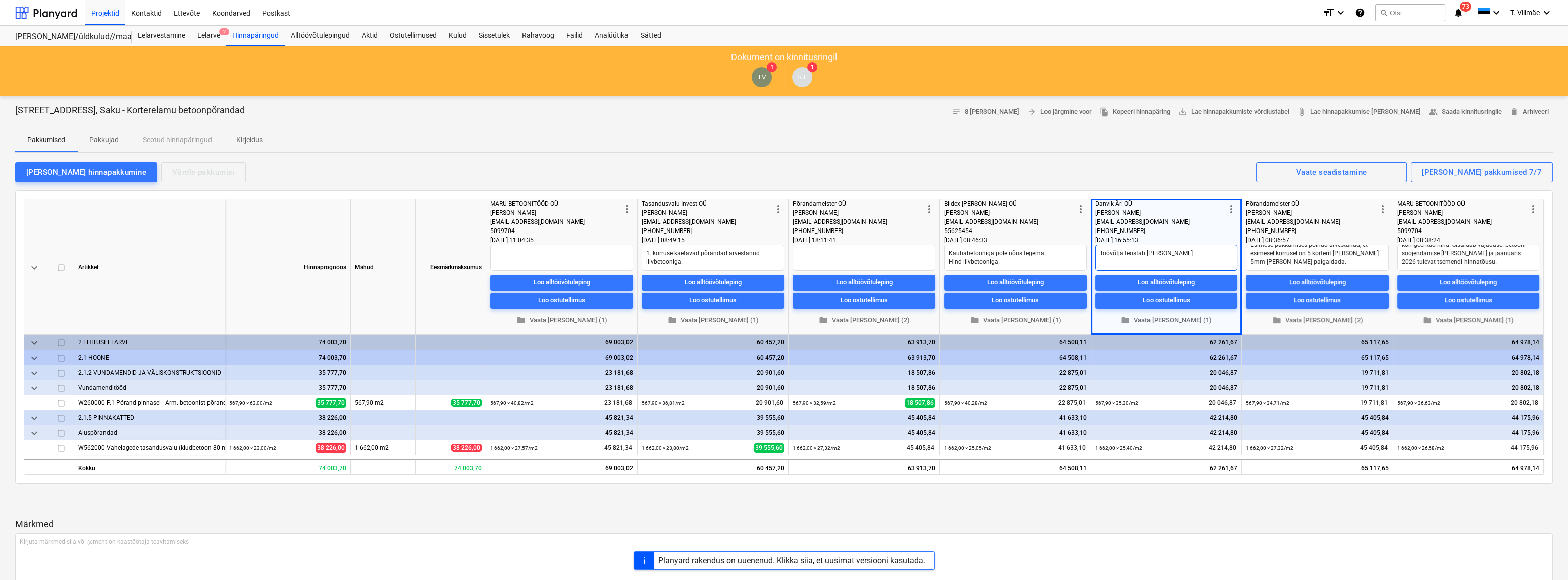
type textarea "x"
type textarea "Töövõtja teostab [PERSON_NAME]"
type textarea "x"
type textarea "Töövõtja teostab [PERSON_NAME]"
type textarea "x"
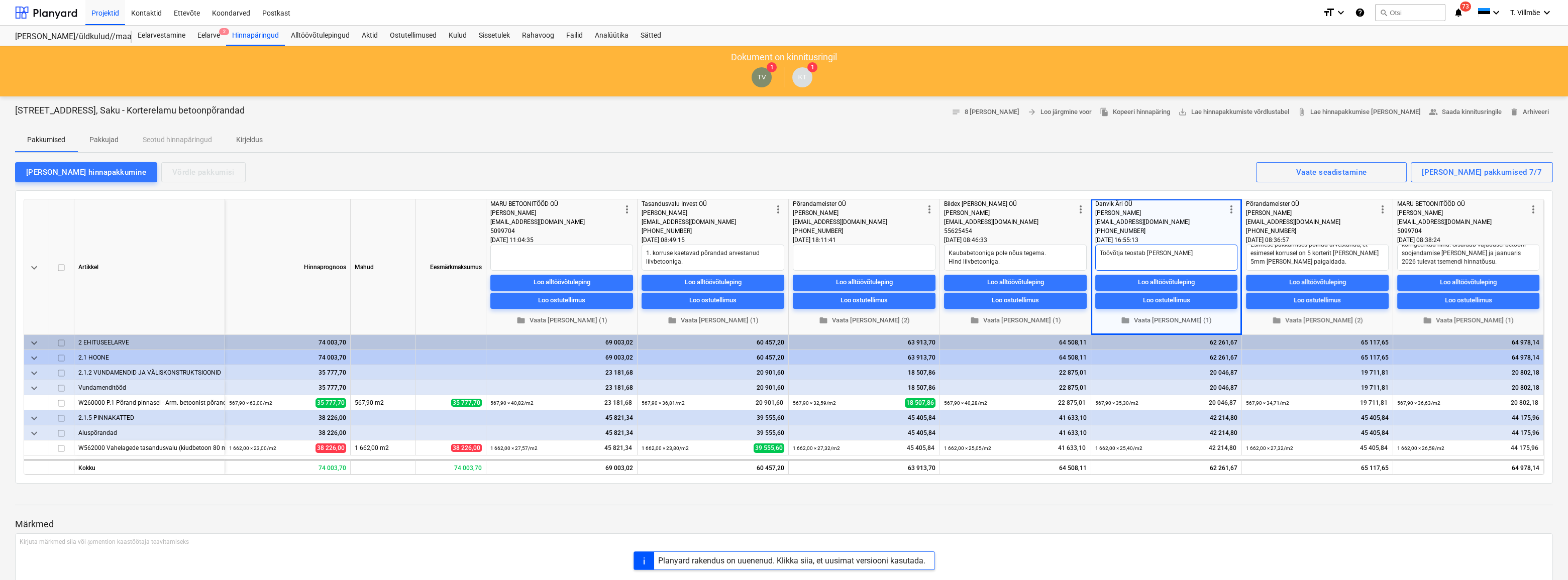
type textarea "Töövõtja teostab [PERSON_NAME]"
type textarea "x"
type textarea "Töövõtja teostab [PERSON_NAME] k"
type textarea "x"
type textarea "Töövõtja teostab [PERSON_NAME] ka"
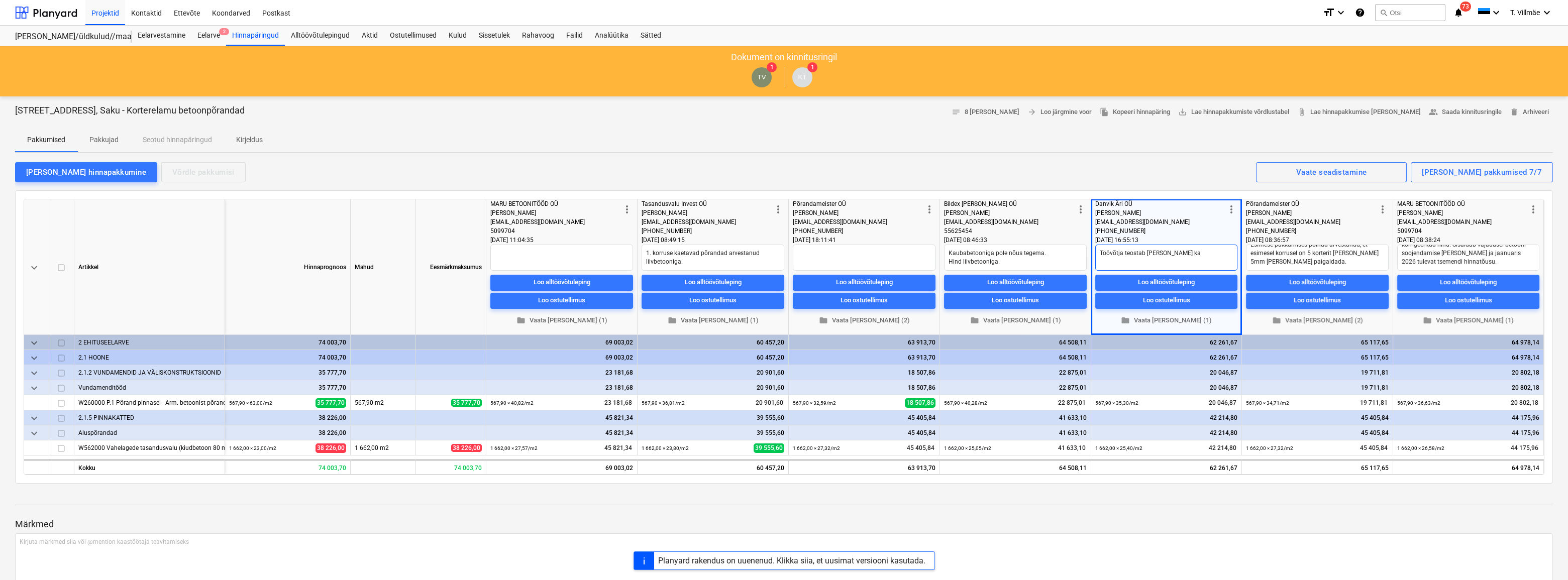
type textarea "x"
type textarea "Töövõtja teostab [PERSON_NAME] kat"
type textarea "x"
type textarea "Töövõtja teostab [PERSON_NAME] katu"
type textarea "x"
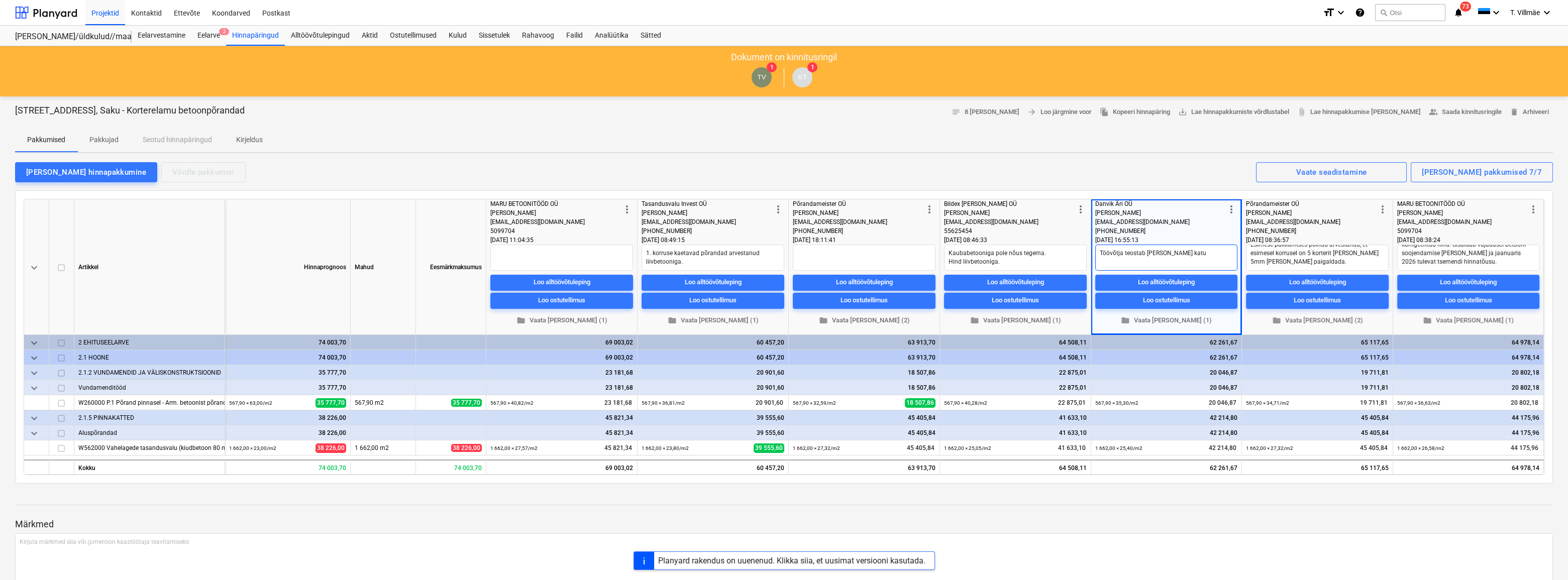
type textarea "Töövõtja teostab [PERSON_NAME] [PERSON_NAME]"
type textarea "x"
type textarea "Töövõtja teostab [PERSON_NAME] [PERSON_NAME]"
type textarea "x"
type textarea "Töövõtja teostab [PERSON_NAME] katuset"
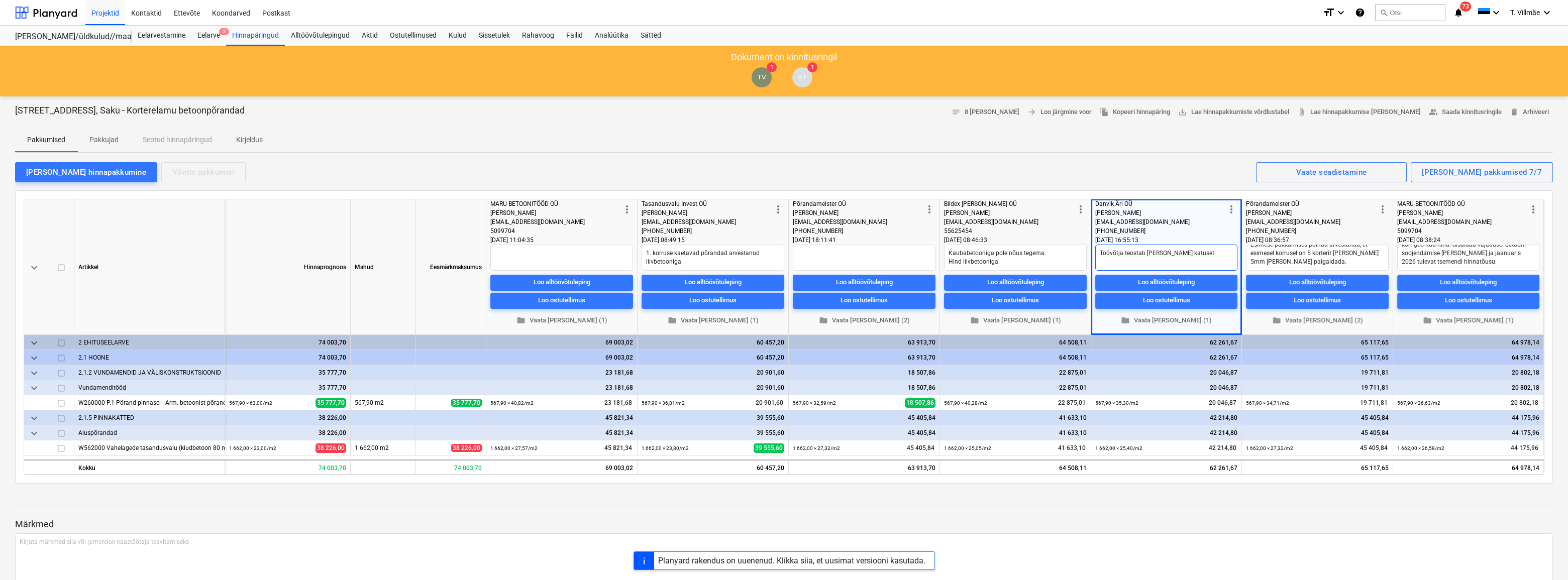
type textarea "x"
type textarea "Töövõtja teostab [PERSON_NAME] katusetö"
type textarea "x"
type textarea "Töövõtja teostab [PERSON_NAME] katusetöi"
type textarea "x"
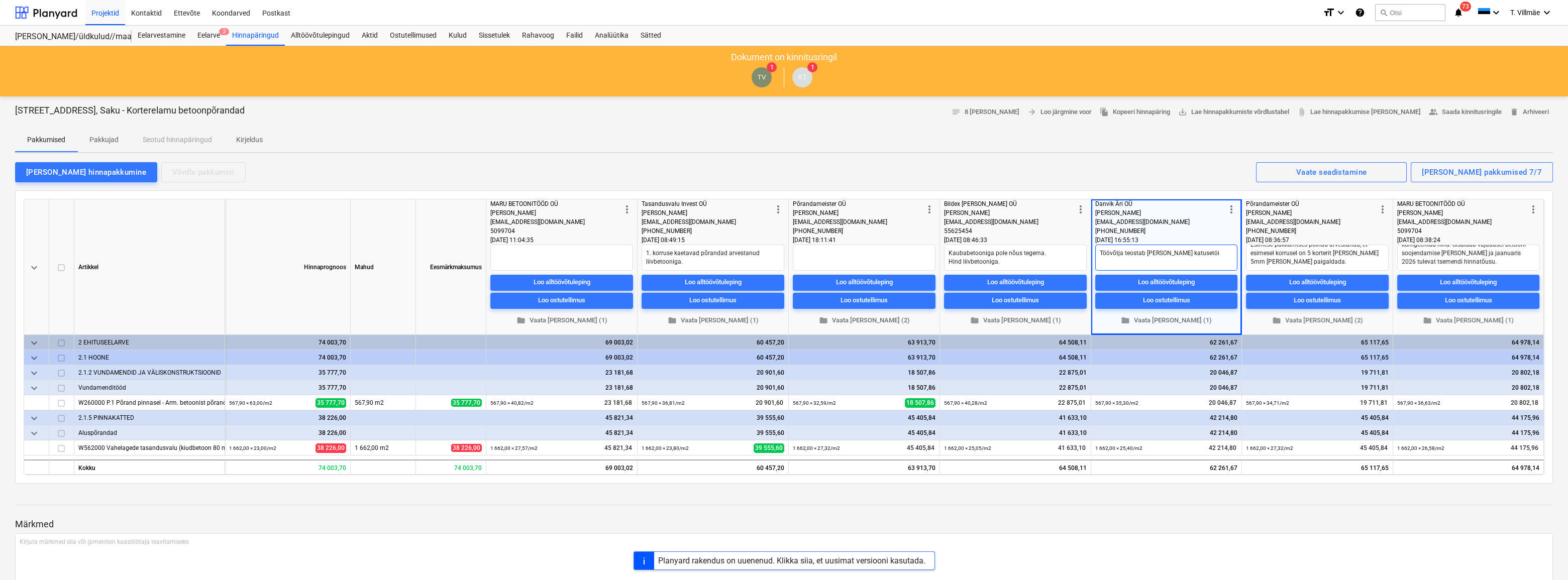
type textarea "Töövõtja teostab [PERSON_NAME] katusetöid"
type textarea "x"
type textarea "Töövõtja teostab [PERSON_NAME] katusetöid,"
type textarea "x"
type textarea "Töövõtja teostab [PERSON_NAME] katusetöid"
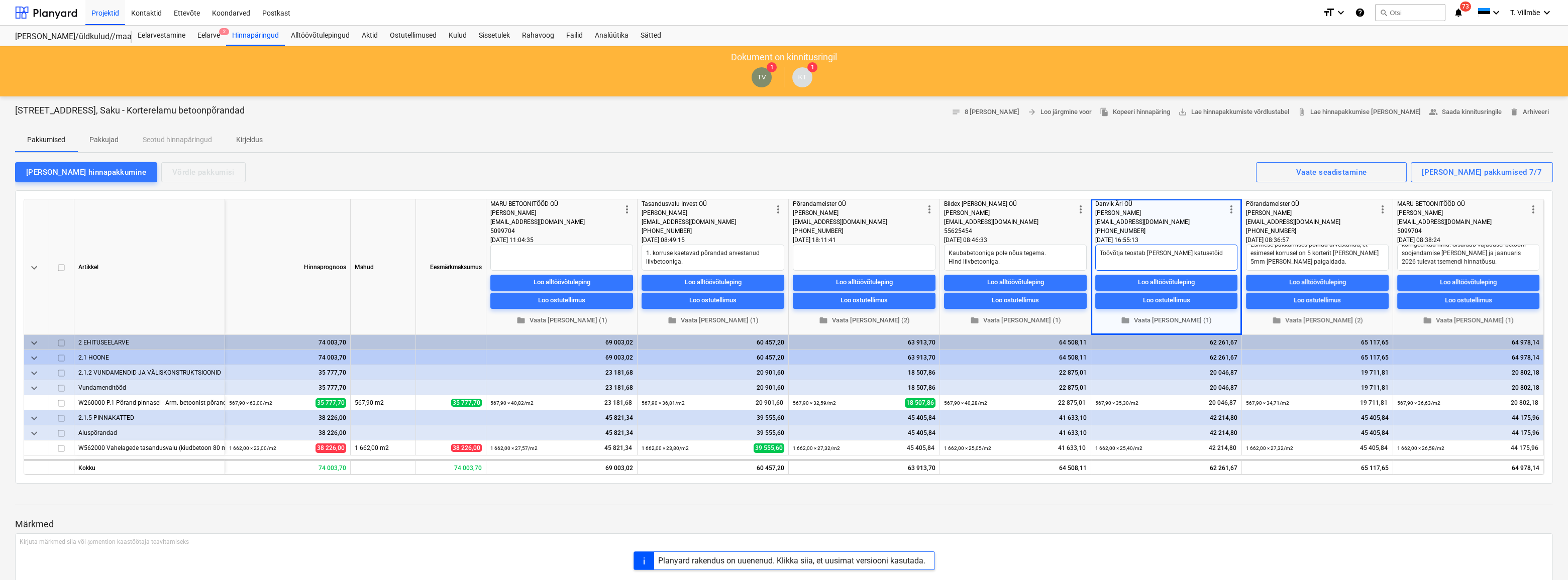
type textarea "x"
type textarea "Töövõtja teostab [PERSON_NAME] katusetöi"
type textarea "x"
type textarea "Töövõtja teostab [PERSON_NAME] katusetö"
type textarea "x"
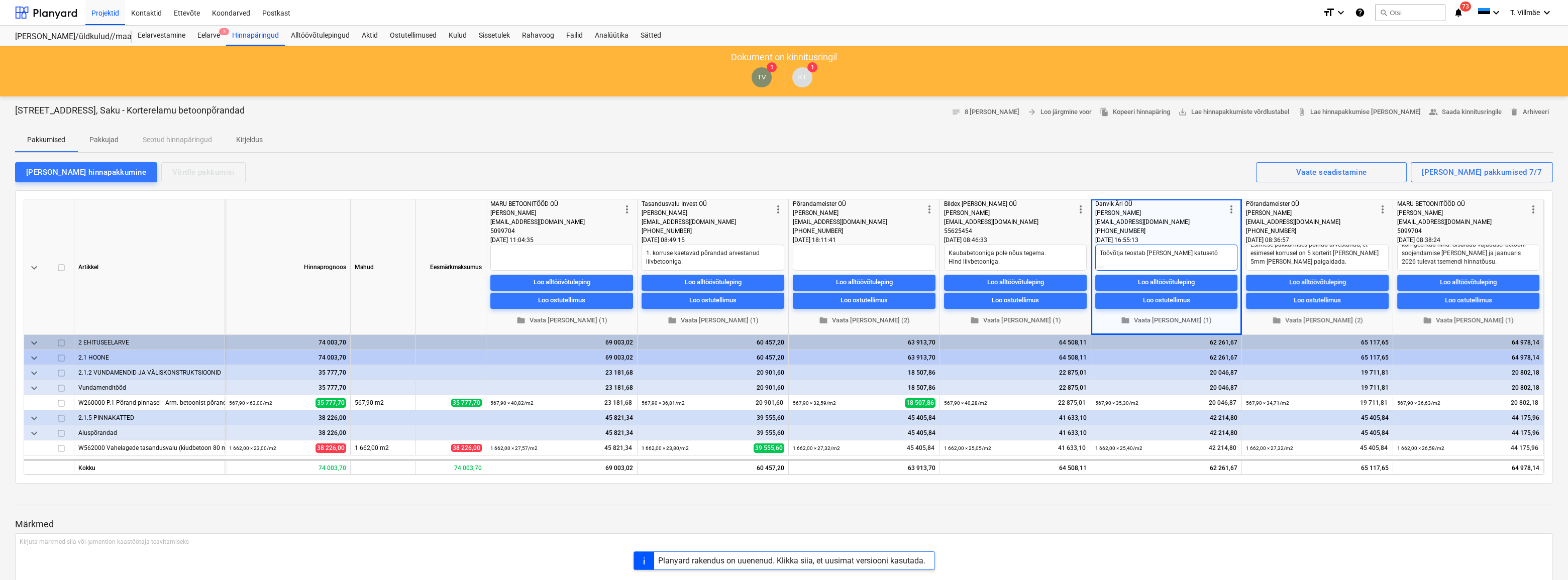
type textarea "Töövõtja teostab [PERSON_NAME] katuset"
type textarea "x"
type textarea "Töövõtja teostab [PERSON_NAME] [PERSON_NAME]"
type textarea "x"
type textarea "Töövõtja teostab [PERSON_NAME] [PERSON_NAME]"
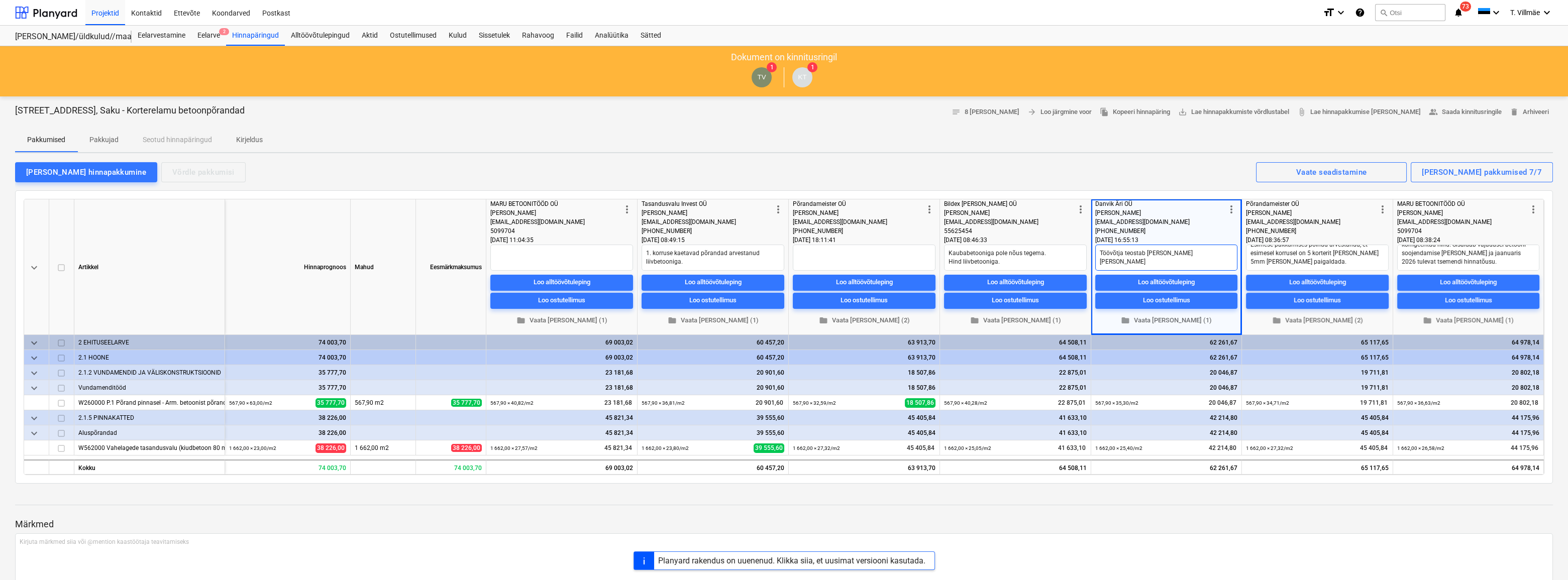
type textarea "x"
type textarea "Töövõtja teostab [PERSON_NAME] katu"
type textarea "x"
type textarea "Töövõtja teostab [PERSON_NAME] kat"
type textarea "x"
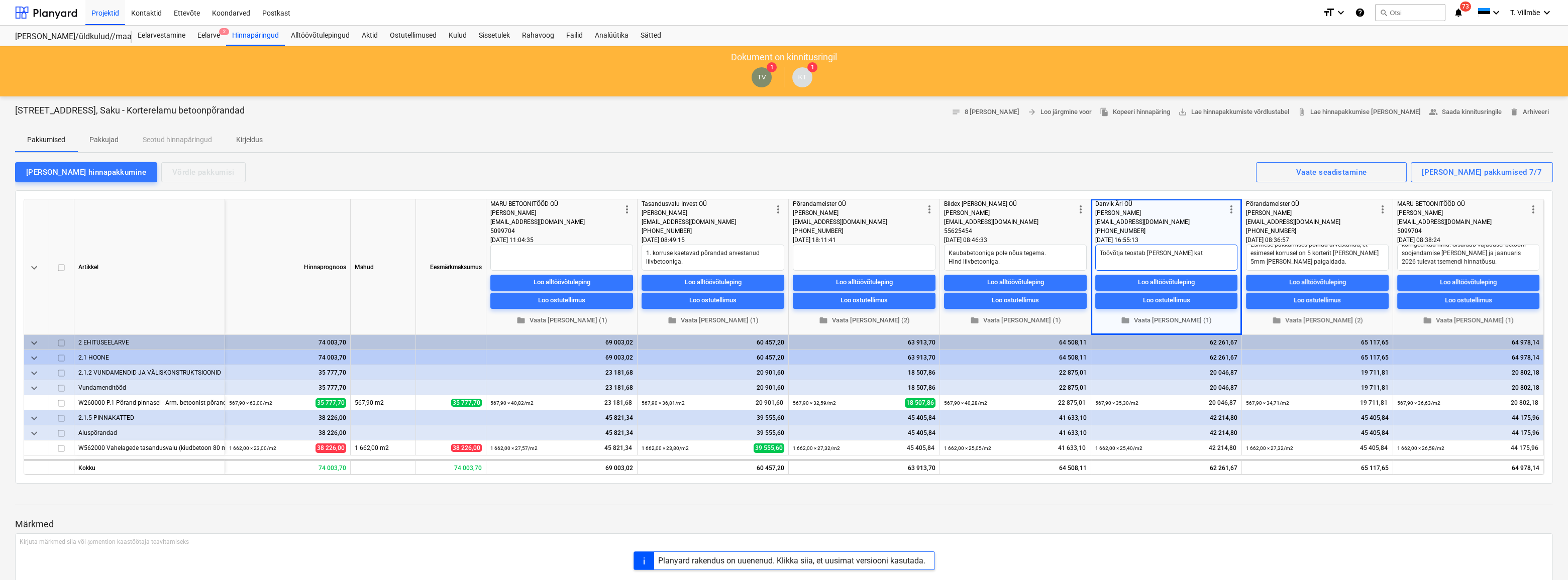
type textarea "Töövõtja teostab [PERSON_NAME] ka"
type textarea "x"
type textarea "Töövõtja teostab [PERSON_NAME] k"
type textarea "x"
type textarea "Töövõtja teostab [PERSON_NAME]"
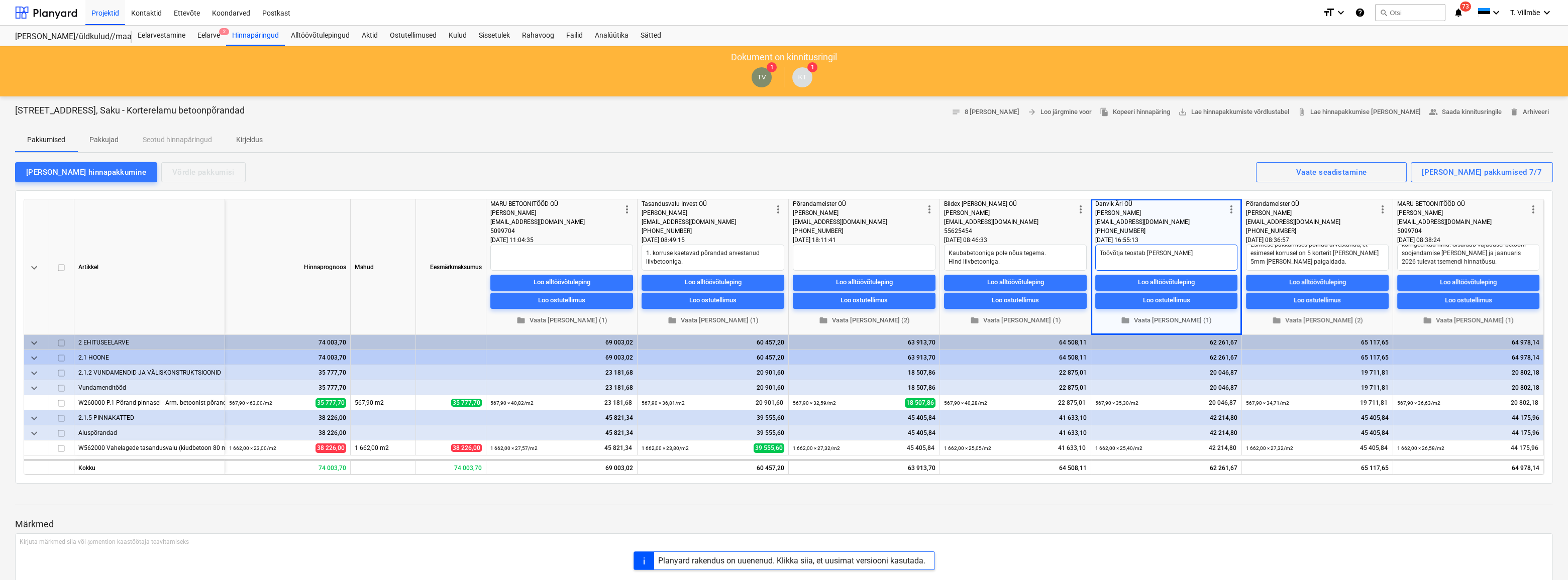
type textarea "x"
type textarea "Töövõtja teostab [PERSON_NAME]"
type textarea "x"
type textarea "Töövõtja teostab [PERSON_NAME]"
type textarea "x"
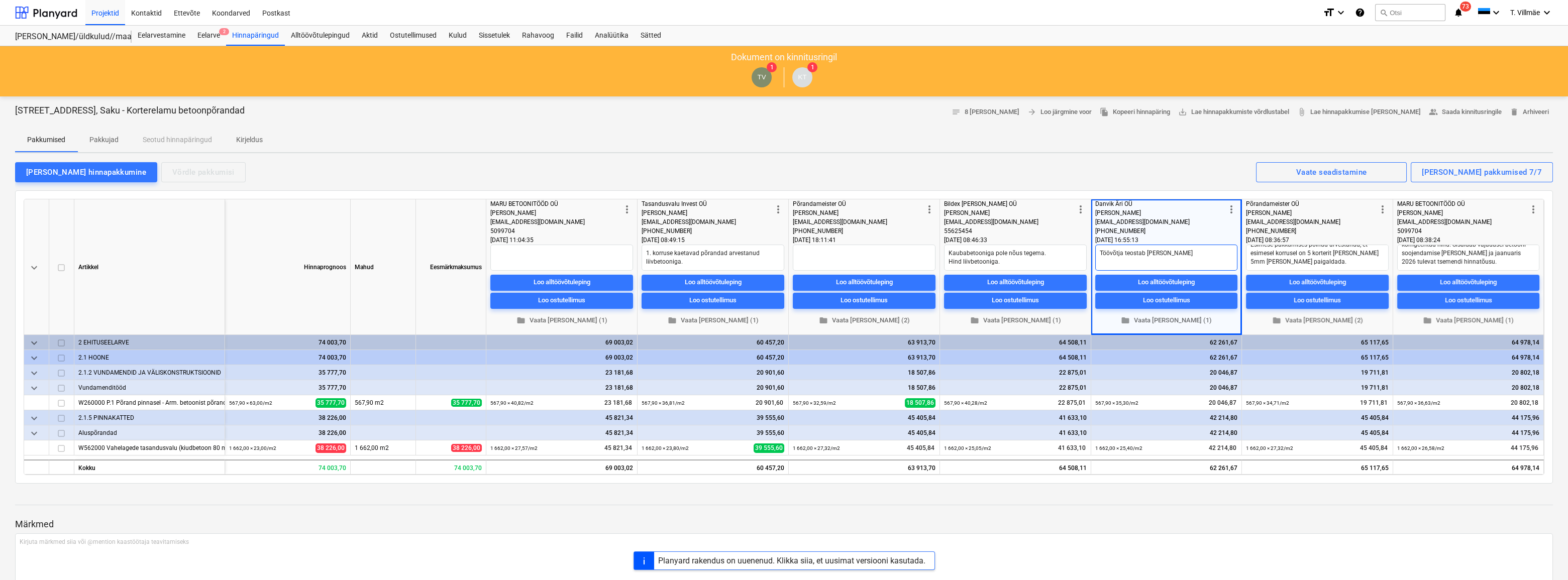
type textarea "Töövõtja teostab [PERSON_NAME]"
type textarea "x"
type textarea "Töövõtja teostab [PERSON_NAME] a"
type textarea "x"
type textarea "Töövõtja teostab [PERSON_NAME]"
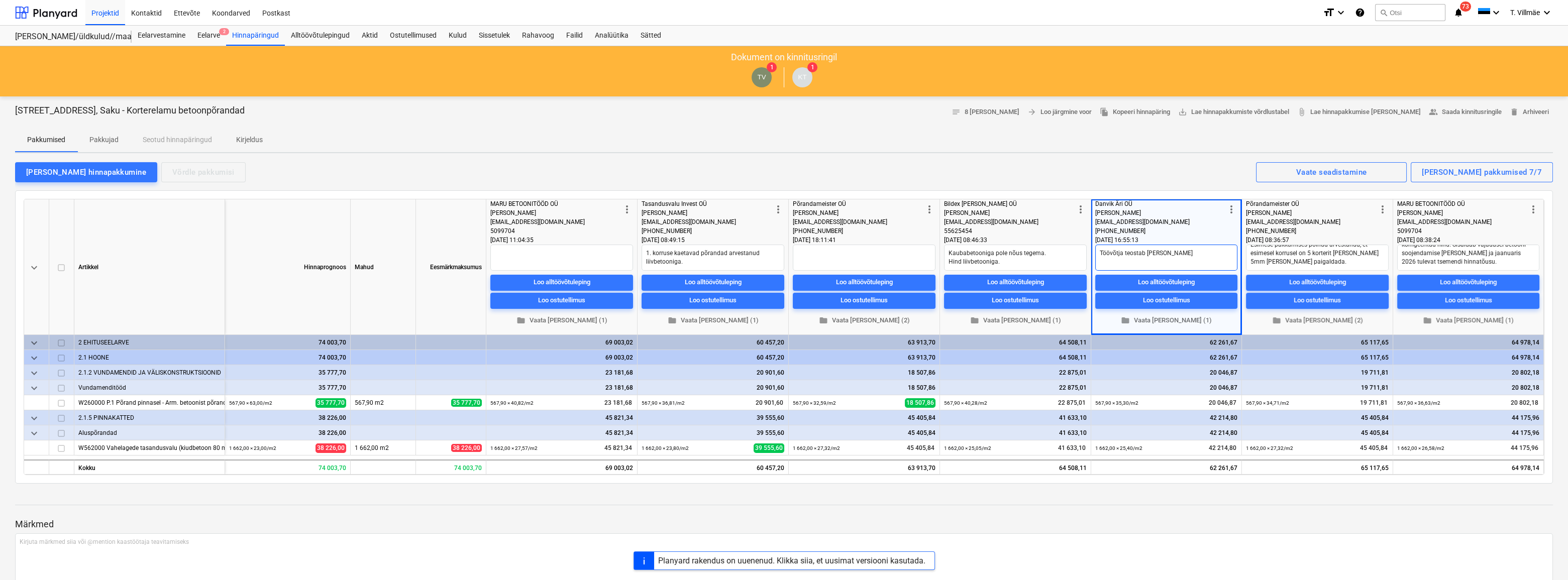
type textarea "x"
type textarea "Töövõtja teostab [PERSON_NAME]"
type textarea "x"
type textarea "Töövõtja teostab sama"
type textarea "x"
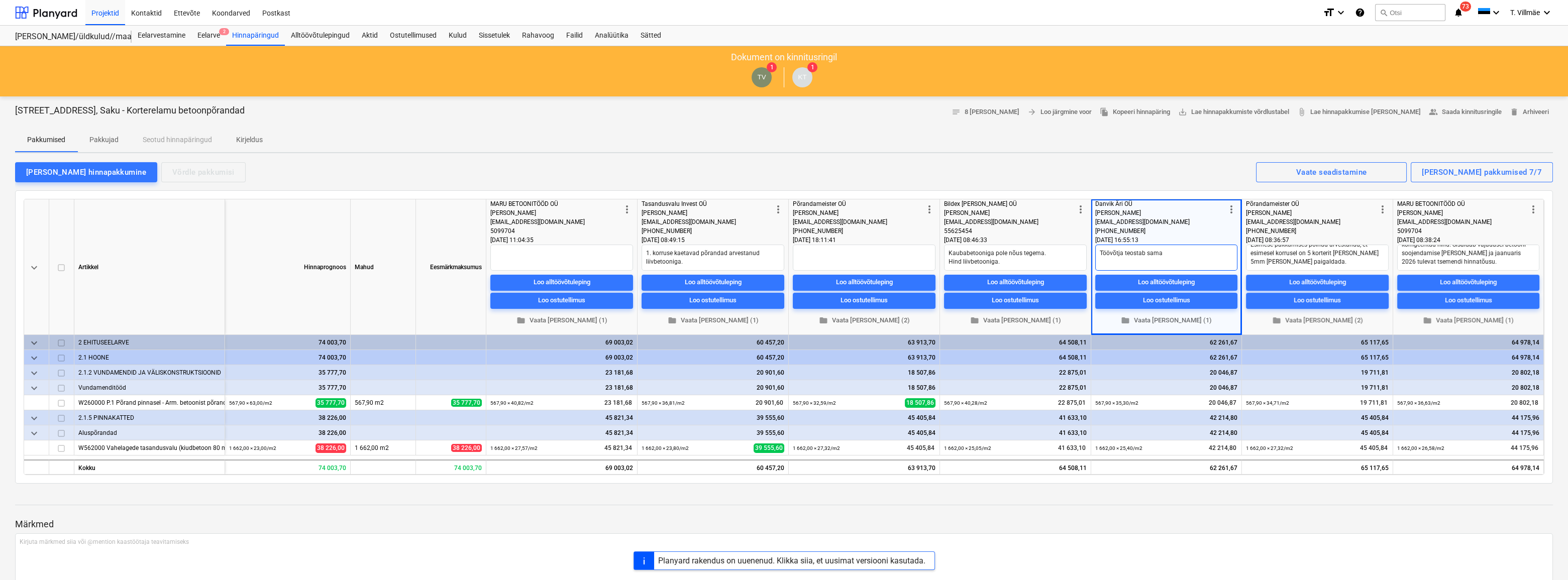
type textarea "Töövõtja teostab [PERSON_NAME]"
type textarea "x"
type textarea "Töövõtja teostab sa"
type textarea "x"
type textarea "Töövõtja teostab s"
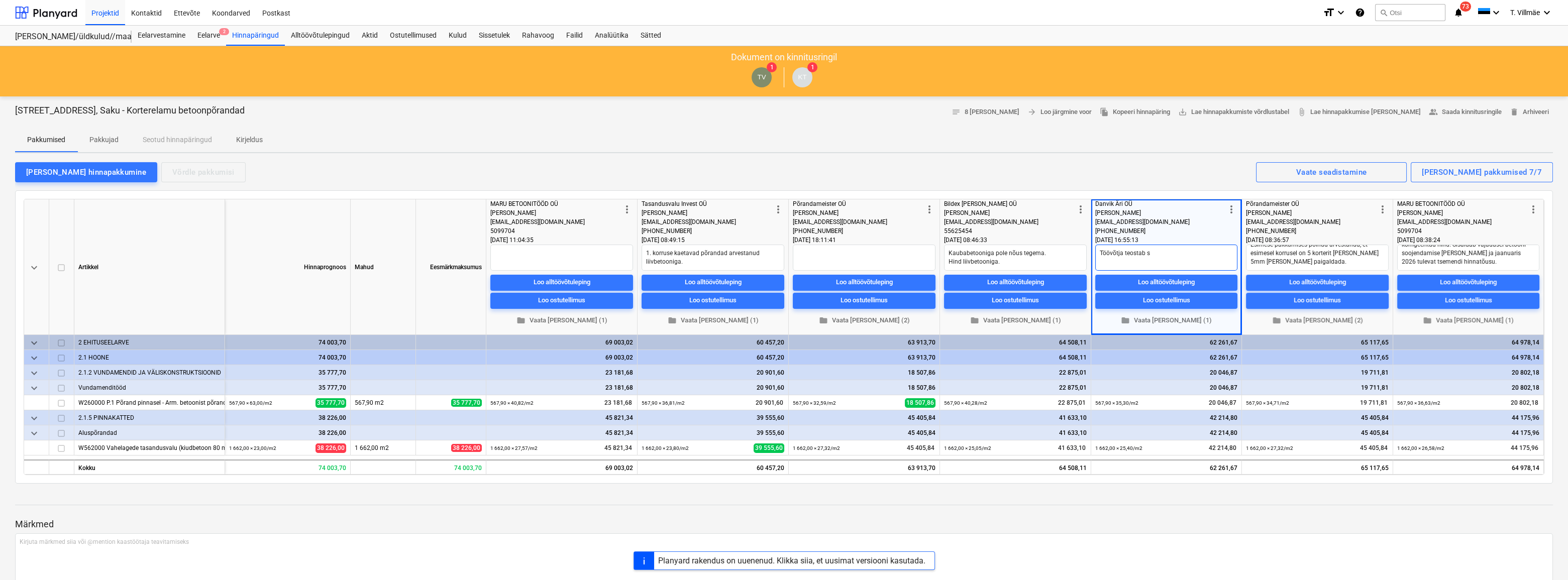
type textarea "x"
type textarea "Töövõtja teostab"
type textarea "x"
type textarea "Töövõtja teostab"
type textarea "x"
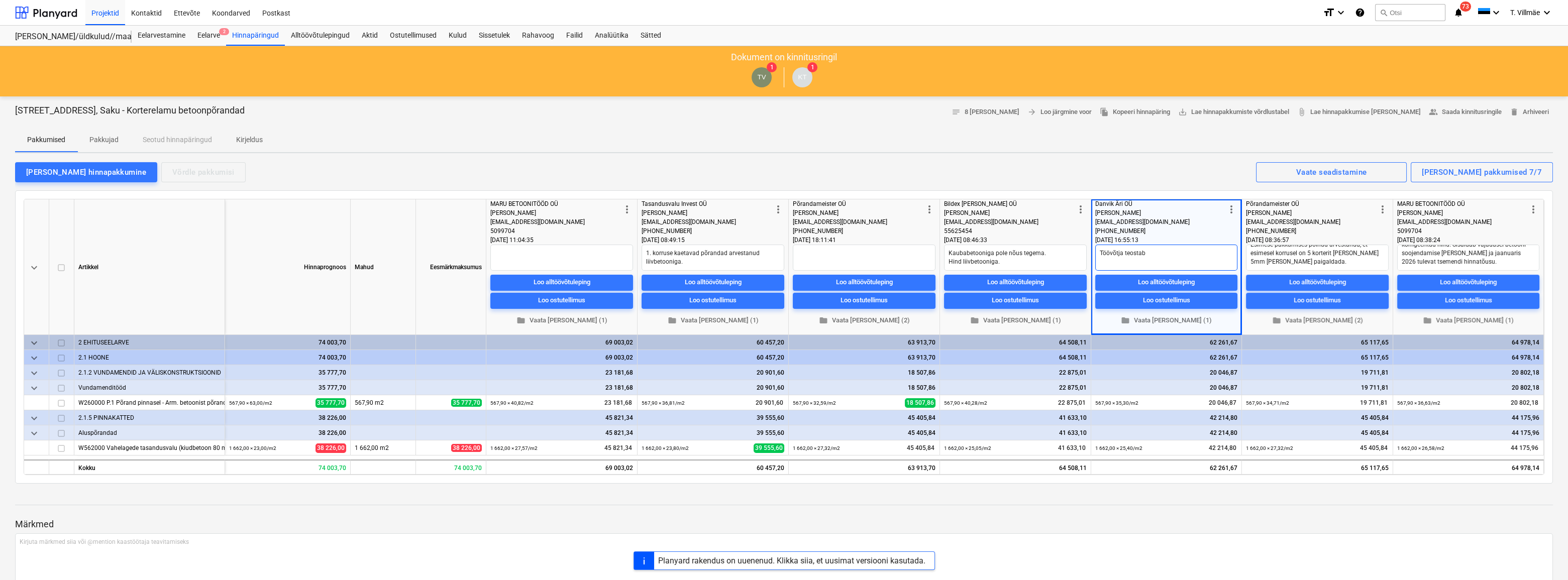
type textarea "Töövõtja teosta"
type textarea "x"
type textarea "Töövõtja teost"
type textarea "x"
type textarea "Töövõtja [PERSON_NAME]"
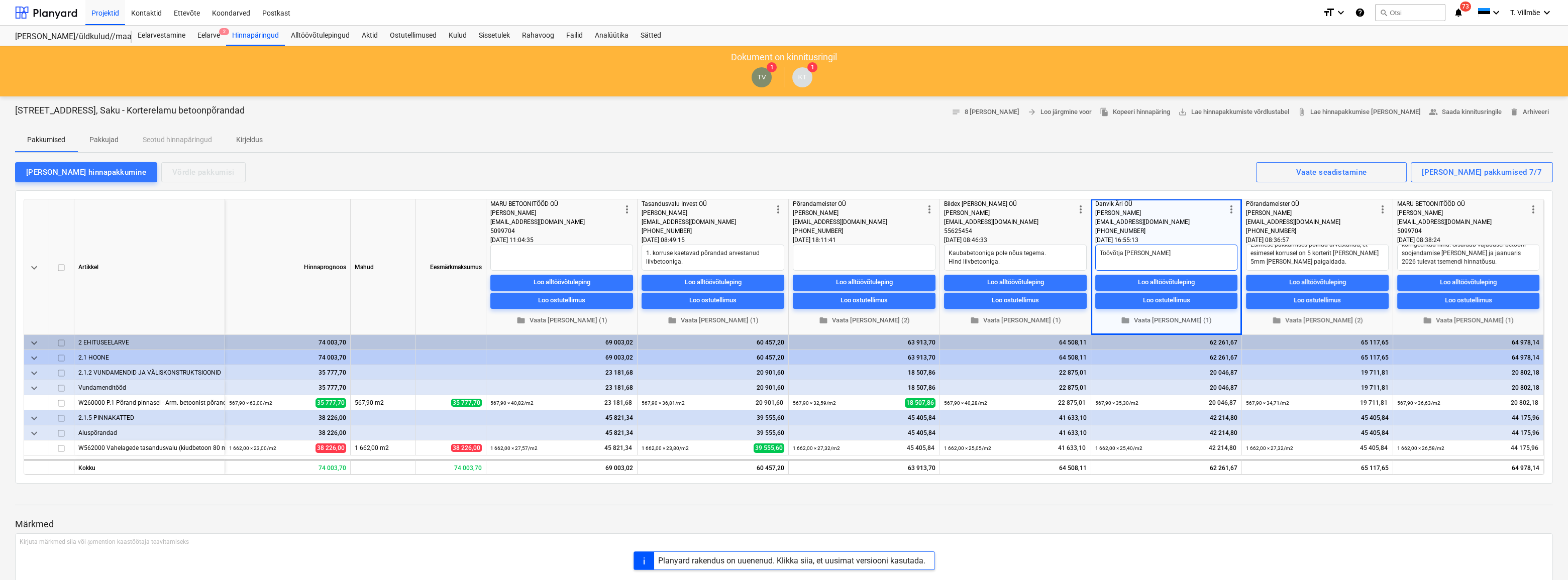
type textarea "x"
type textarea "Töövõtja te"
type textarea "x"
type textarea "Töövõtja t"
type textarea "x"
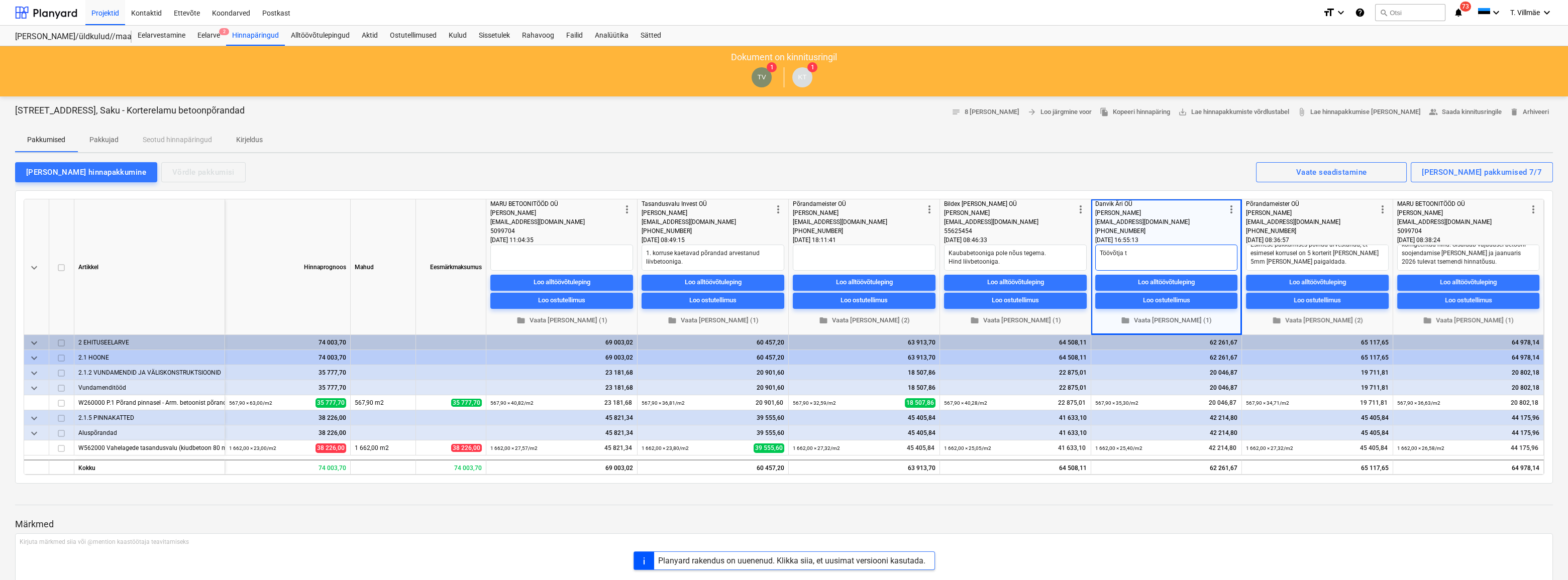
type textarea "Töövõtja"
type textarea "x"
type textarea "Töövõtja o"
type textarea "x"
type textarea "Töövõtja on"
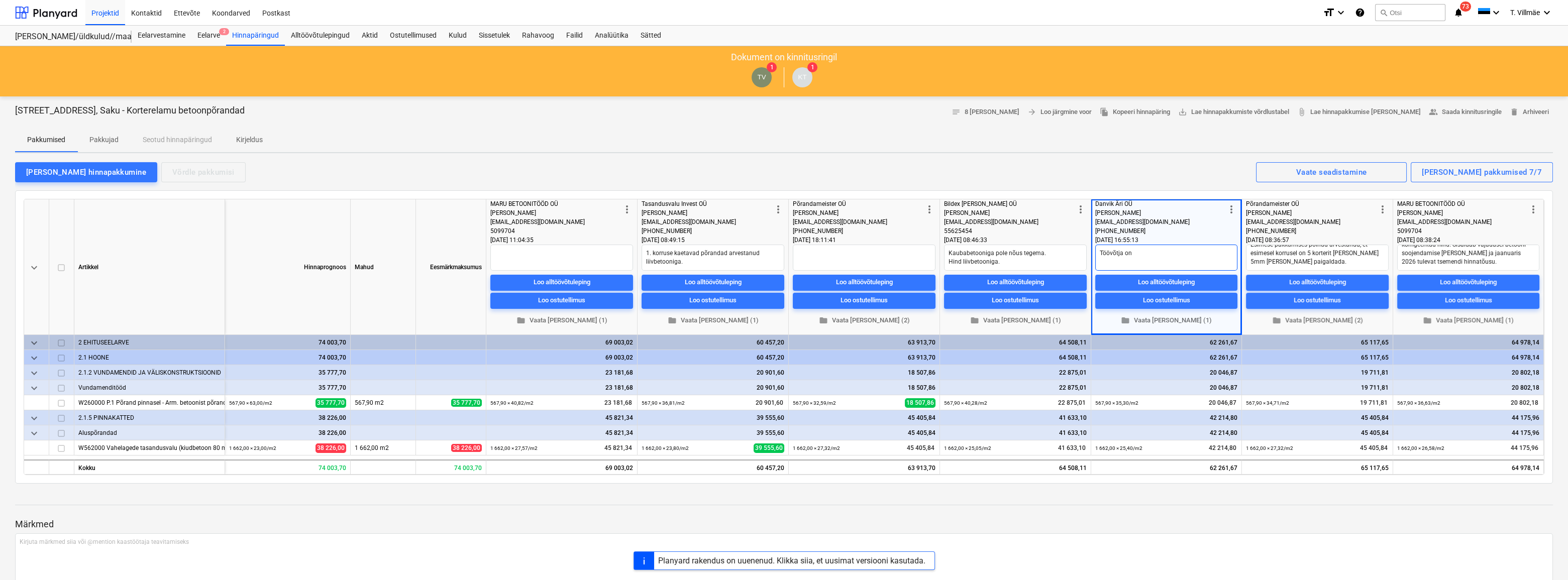
type textarea "x"
type textarea "Töövõtja on"
type textarea "x"
type textarea "Töövõtja on h"
type textarea "x"
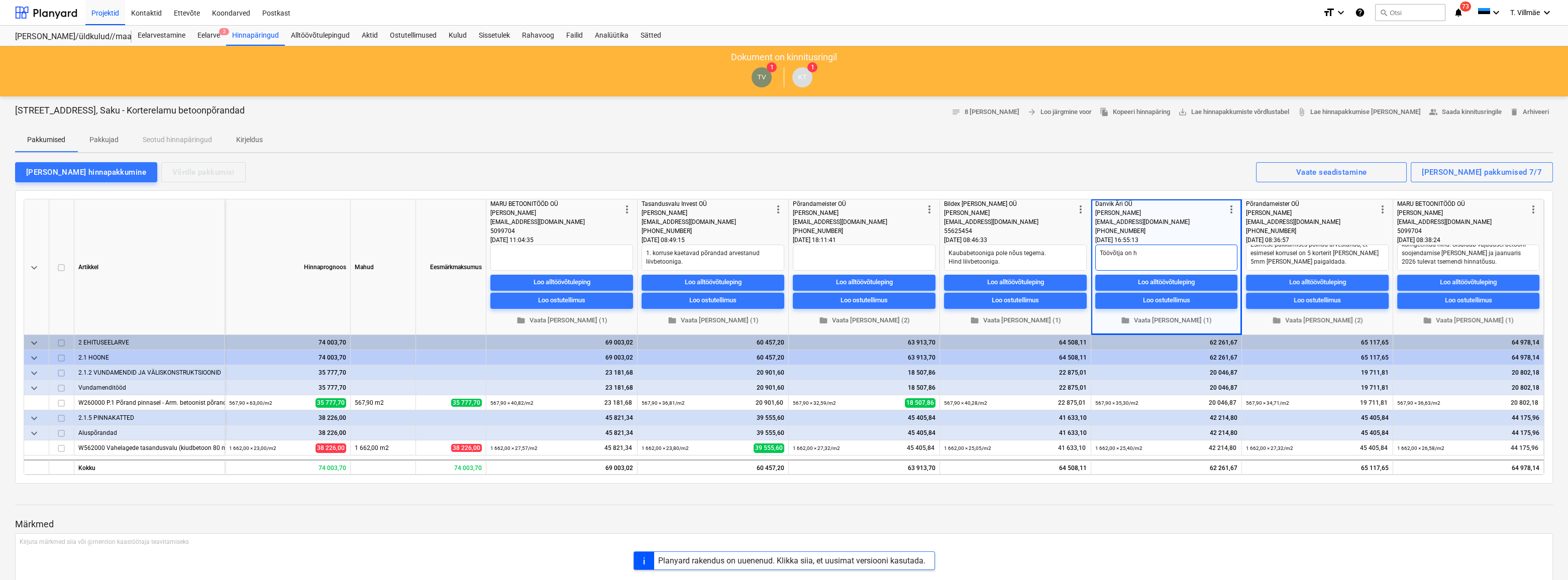
type textarea "Töövõtja on hõ"
type textarea "x"
type textarea "Töövõtja on hõi"
type textarea "x"
type textarea "Töövõtja on hõiv"
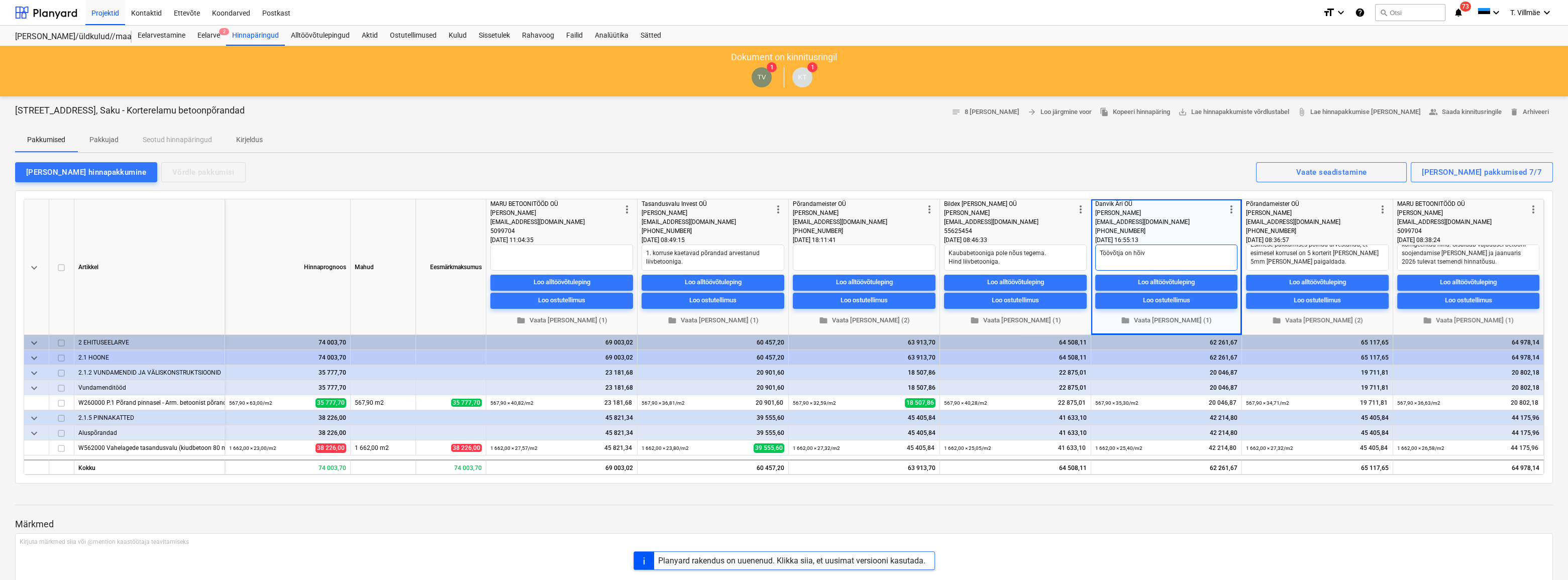
type textarea "x"
type textarea "Töövõtja on hõiva"
type textarea "x"
type textarea "Töövõtja on hõivat"
type textarea "x"
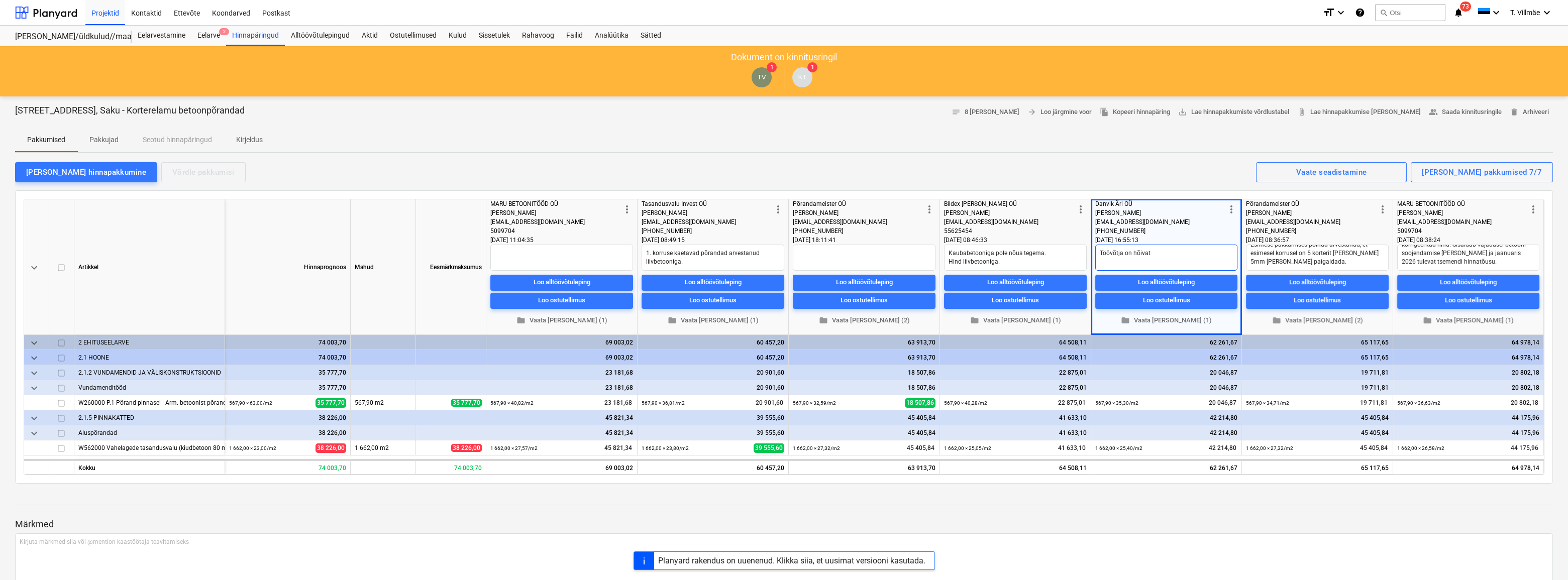
type textarea "Töövõtja on hõivatu"
type textarea "x"
drag, startPoint x: 1166, startPoint y: 264, endPoint x: 1173, endPoint y: 264, distance: 7.0
click at [1166, 264] on textarea "Töövõtja on hõivatud katusetöödega [PERSON_NAME], kui peaks põrandaid ettevalmi…" at bounding box center [1166, 257] width 142 height 26
click at [1196, 262] on textarea "Töövõtja on hõivatud katusetöödega [PERSON_NAME], kui peaks põrandaid ette valm…" at bounding box center [1166, 257] width 142 height 26
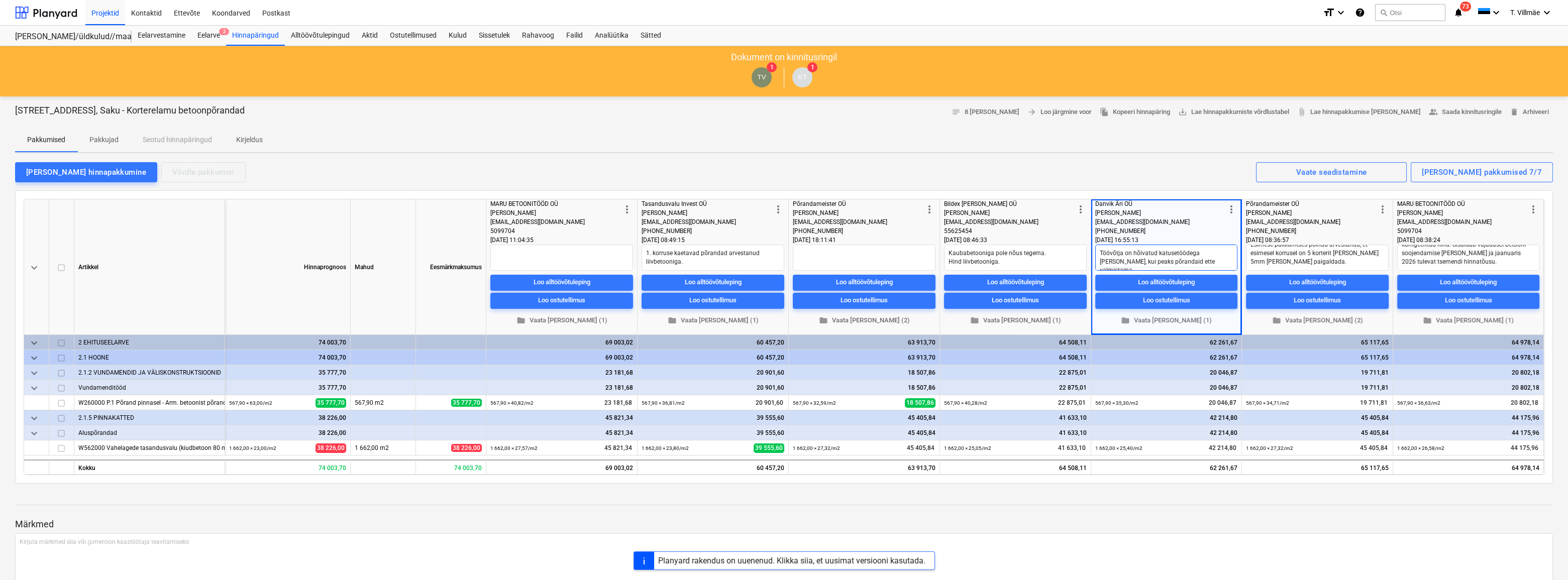
click at [1201, 264] on textarea "Töövõtja on hõivatud katusetöödega [PERSON_NAME], kui peaks põrandaid ette valm…" at bounding box center [1166, 257] width 142 height 26
click at [646, 252] on textarea "1. korruse kaetavad põrandad arvestanud liivbetooniga." at bounding box center [713, 257] width 143 height 26
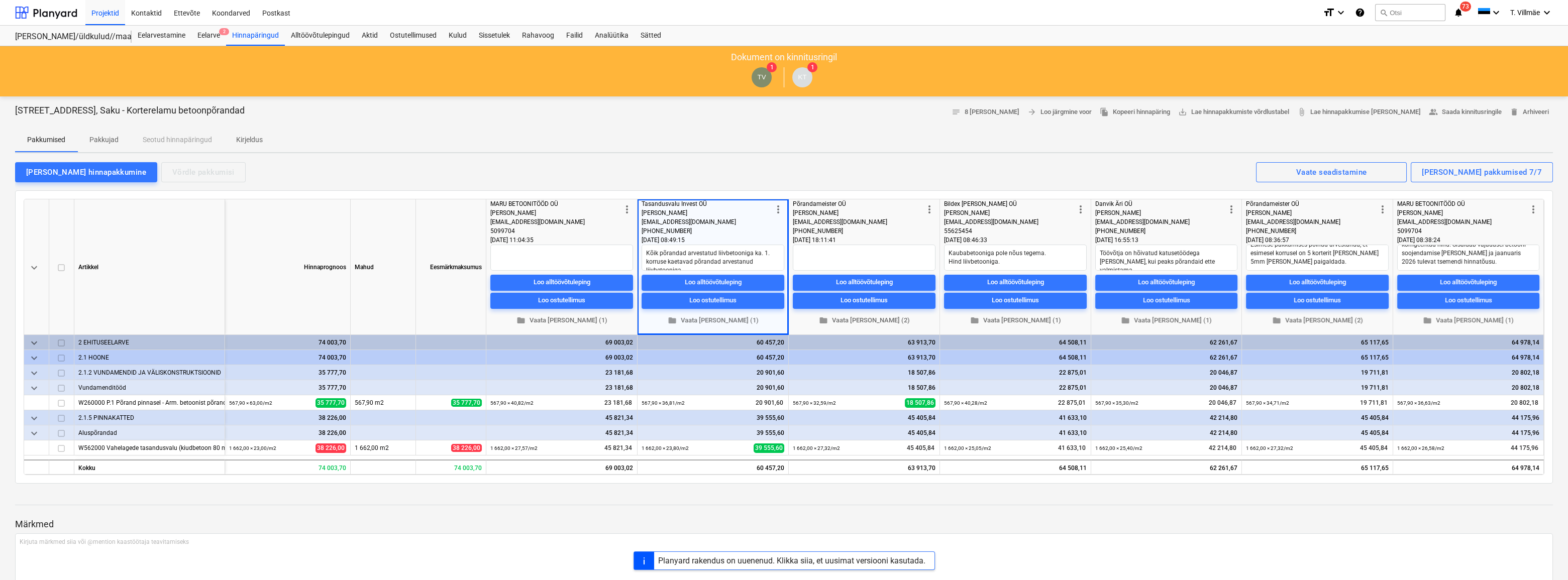
click at [738, 178] on div "[PERSON_NAME] hinnapakkumine Võrdle pakkumisi Kuvatud pakkumised 7/7 Vaate sead…" at bounding box center [783, 171] width 1538 height 21
click at [253, 32] on div "Hinnapäringud" at bounding box center [255, 35] width 59 height 20
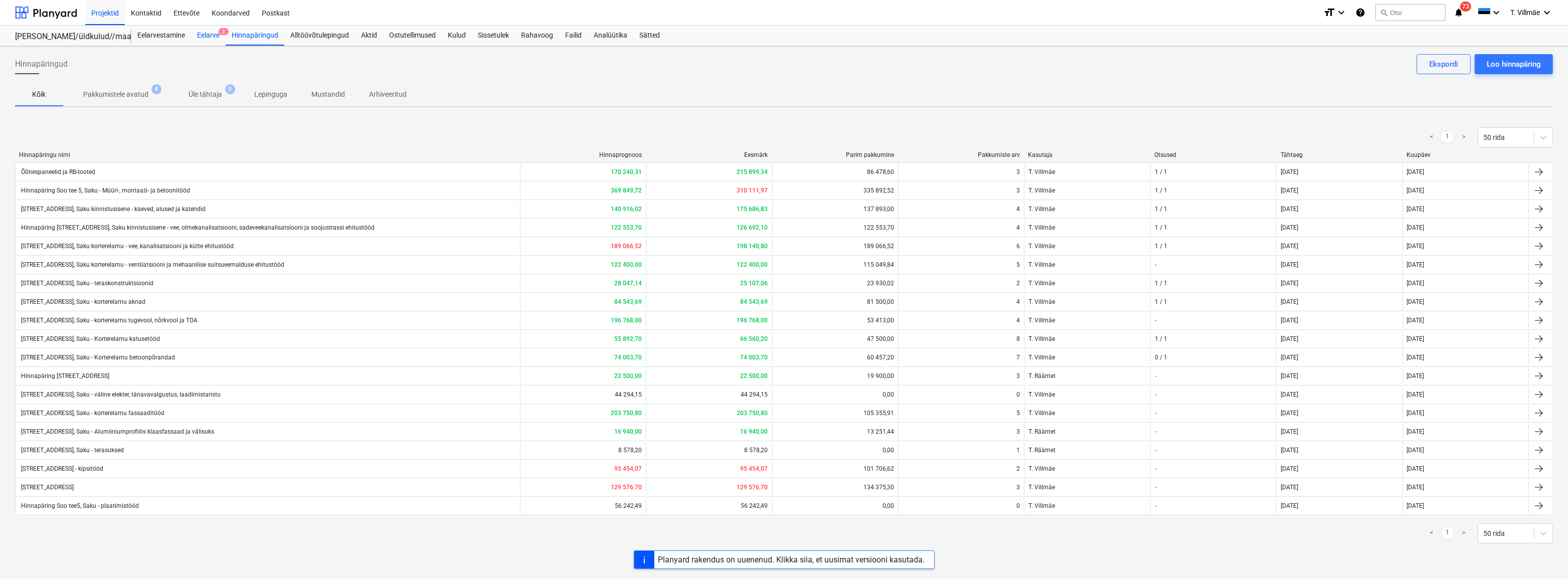
click at [218, 40] on div "Eelarve 2" at bounding box center [208, 35] width 35 height 20
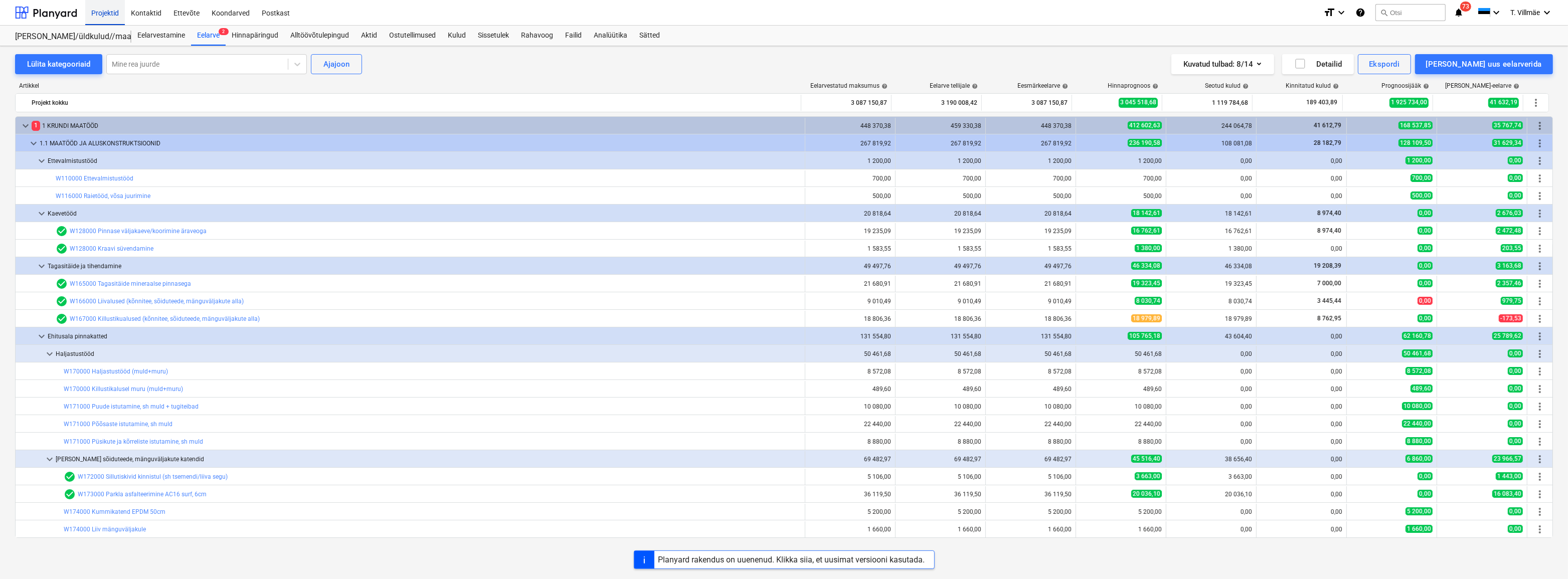
click at [112, 13] on div "Projektid" at bounding box center [105, 12] width 40 height 26
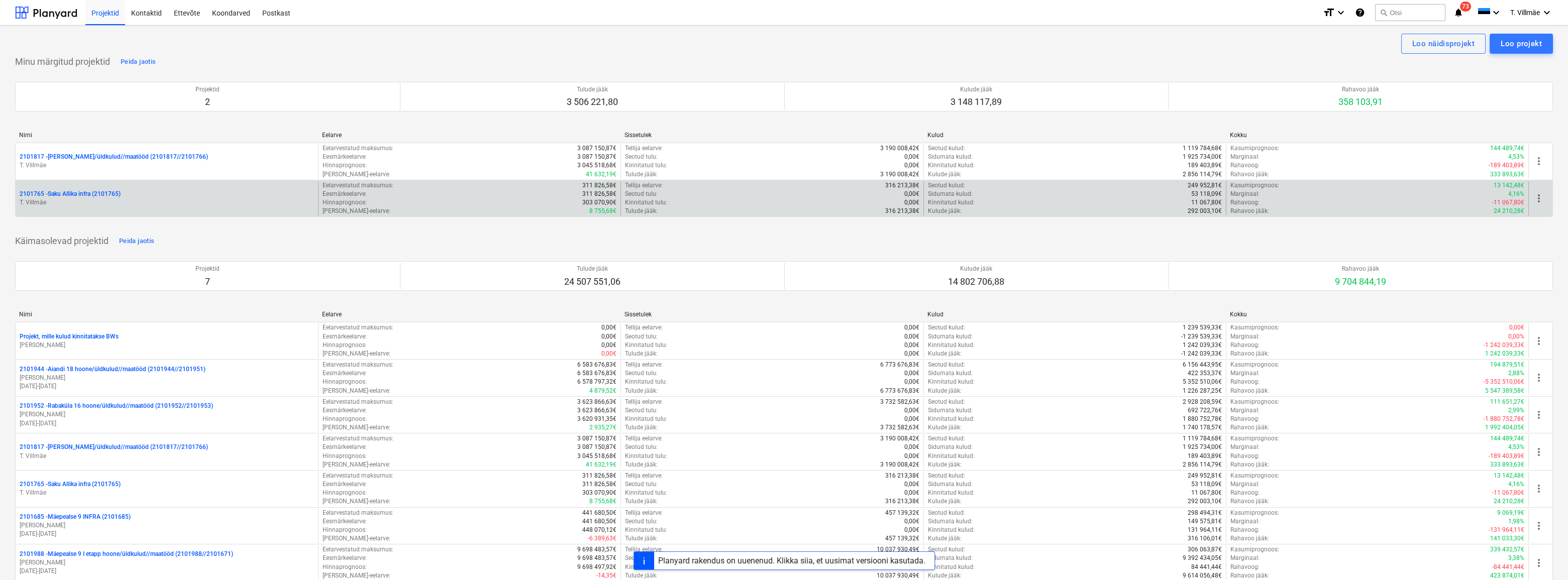
click at [88, 189] on div "2101765 - Saku Allika infra (2101765) T. [GEOGRAPHIC_DATA]" at bounding box center [166, 198] width 303 height 35
click at [85, 194] on p "2101765 - Saku Allika infra (2101765)" at bounding box center [70, 194] width 101 height 9
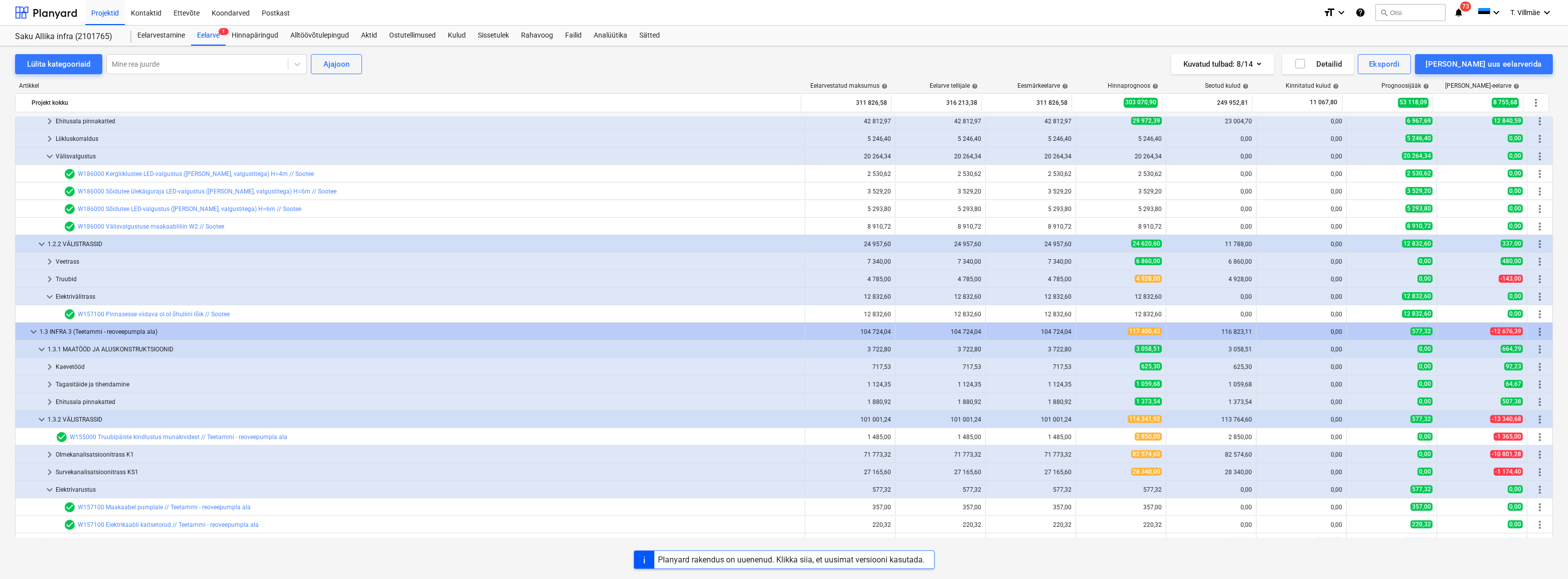
scroll to position [578, 0]
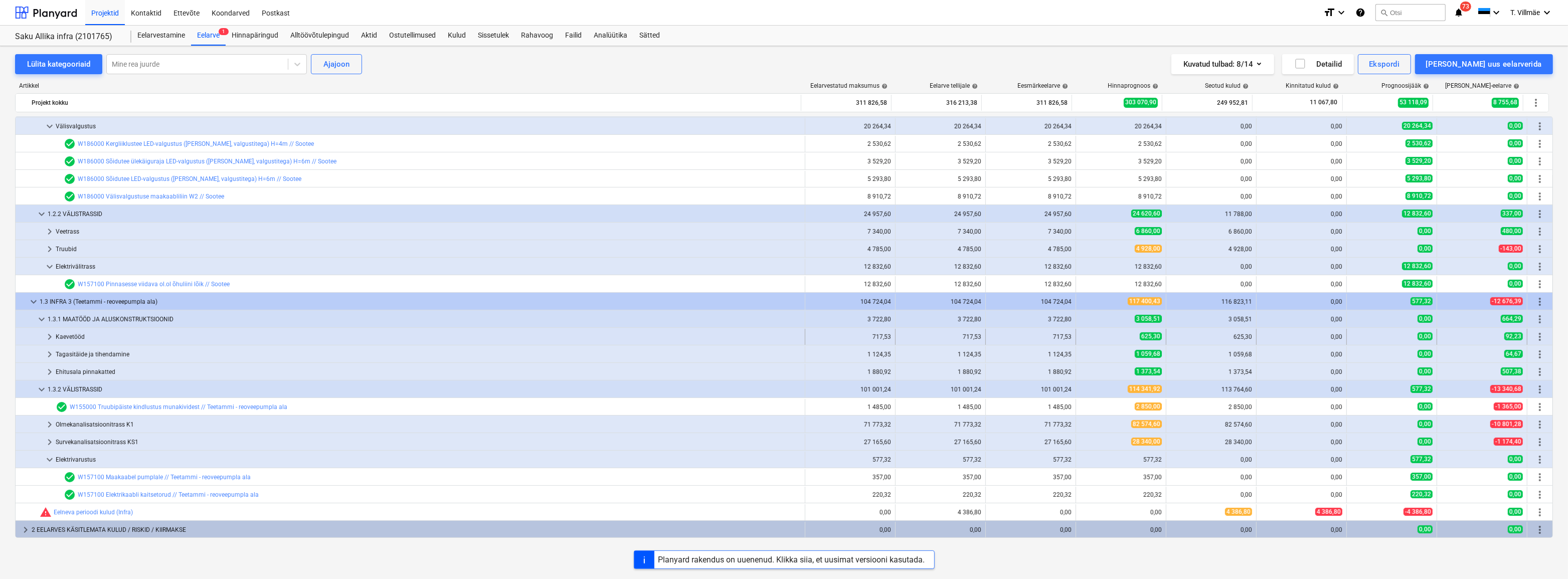
click at [51, 336] on span "keyboard_arrow_right" at bounding box center [49, 337] width 12 height 12
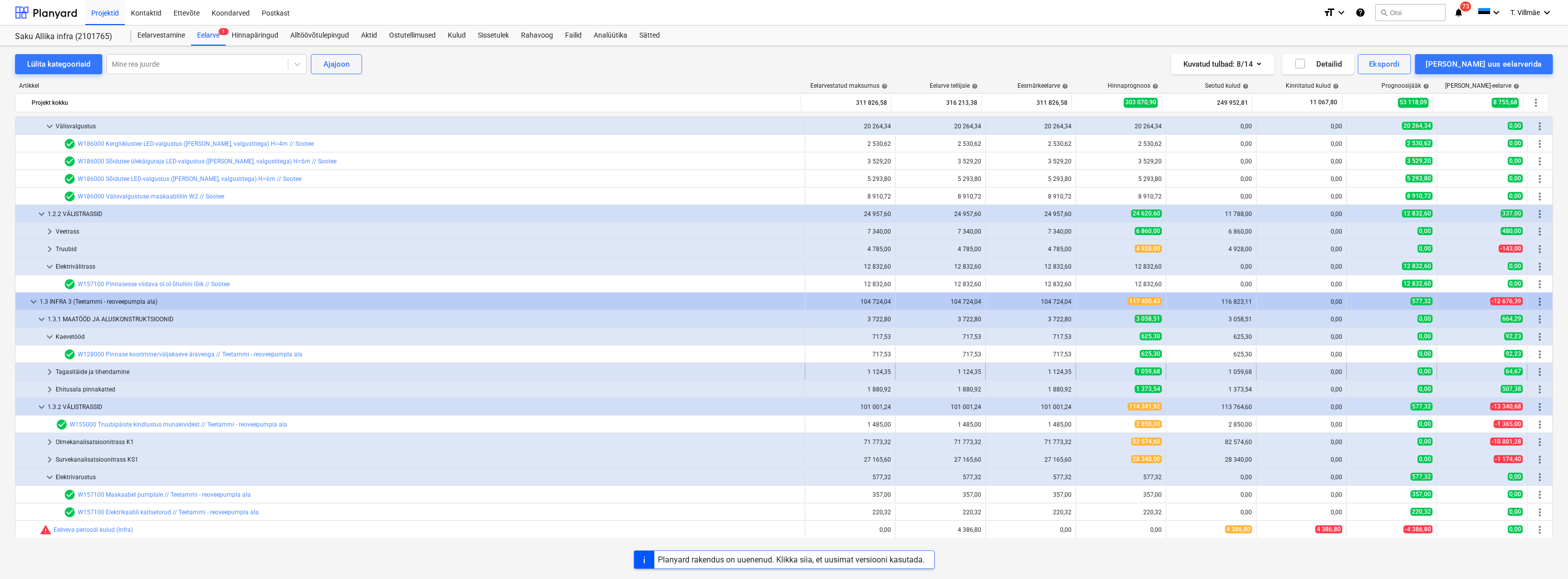
click at [54, 373] on span "keyboard_arrow_right" at bounding box center [49, 372] width 12 height 12
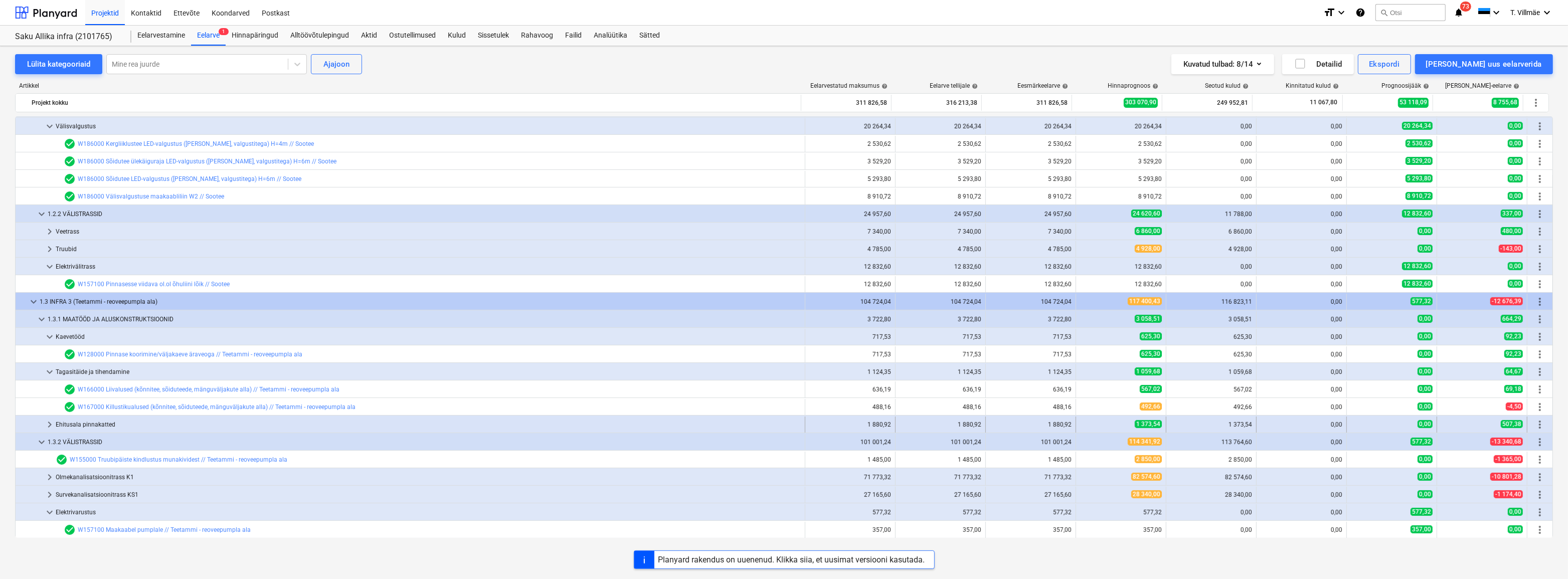
click at [50, 425] on span "keyboard_arrow_right" at bounding box center [49, 425] width 12 height 12
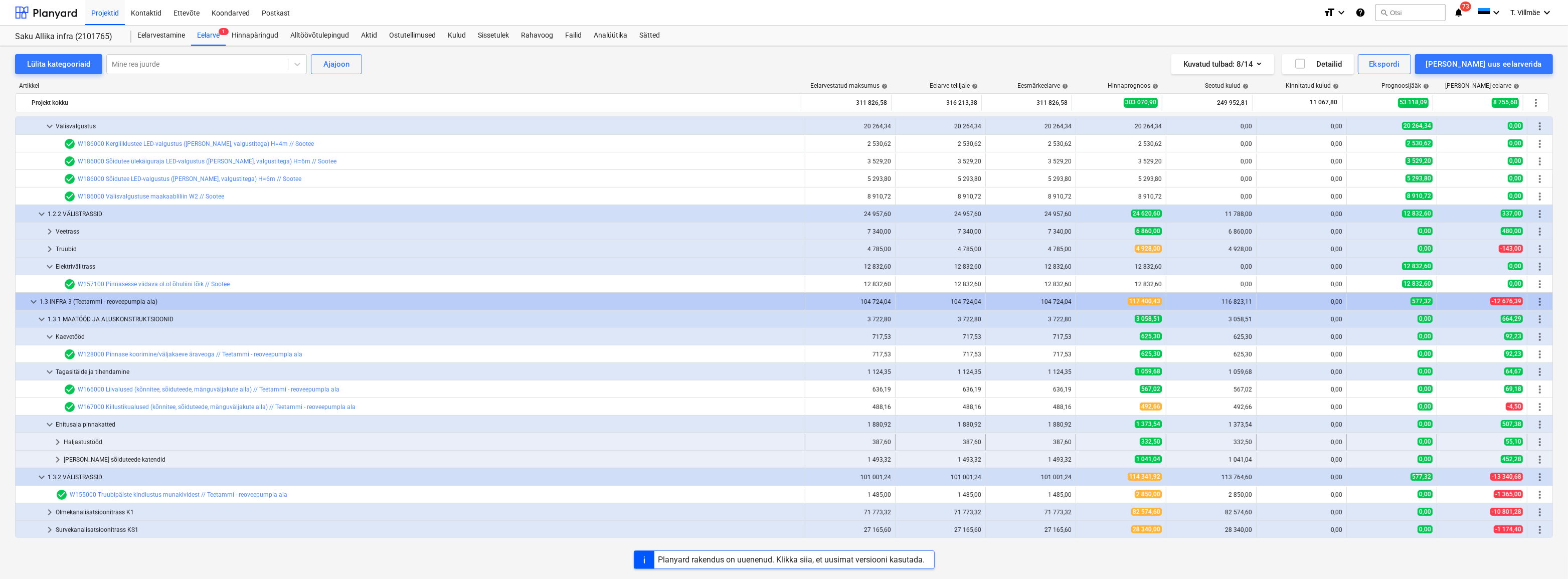
click at [57, 442] on span "keyboard_arrow_right" at bounding box center [57, 442] width 12 height 12
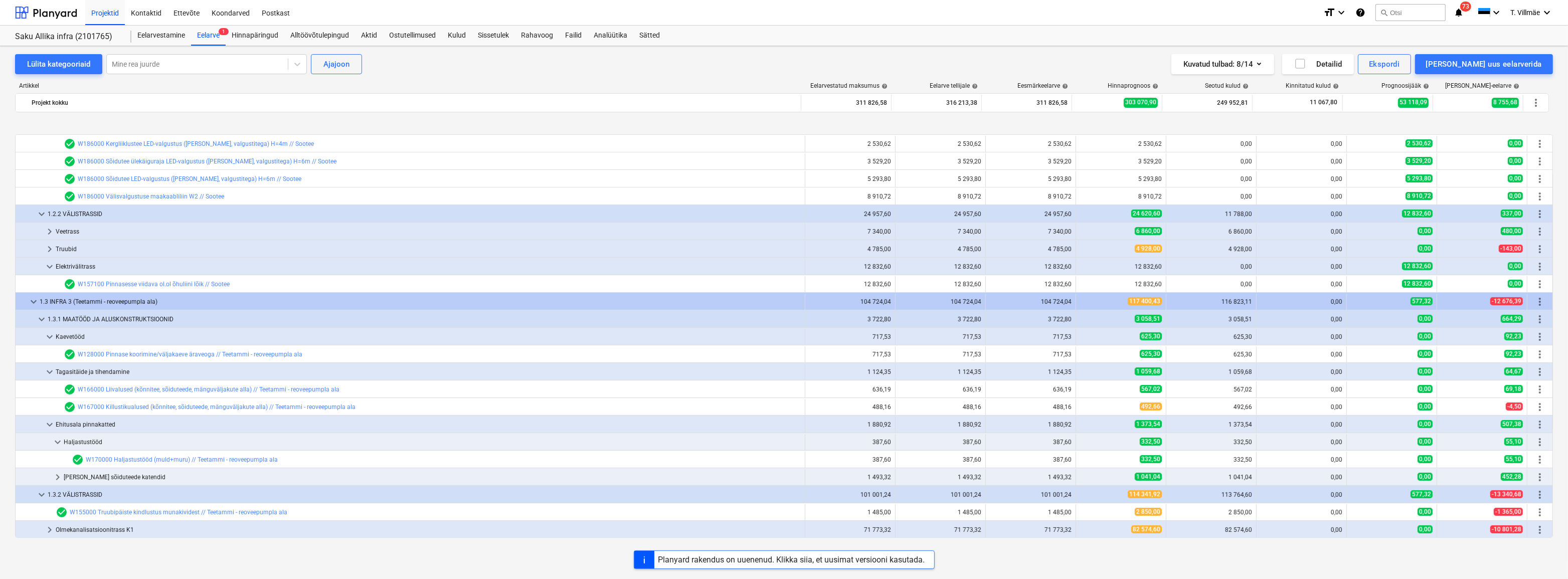
scroll to position [625, 0]
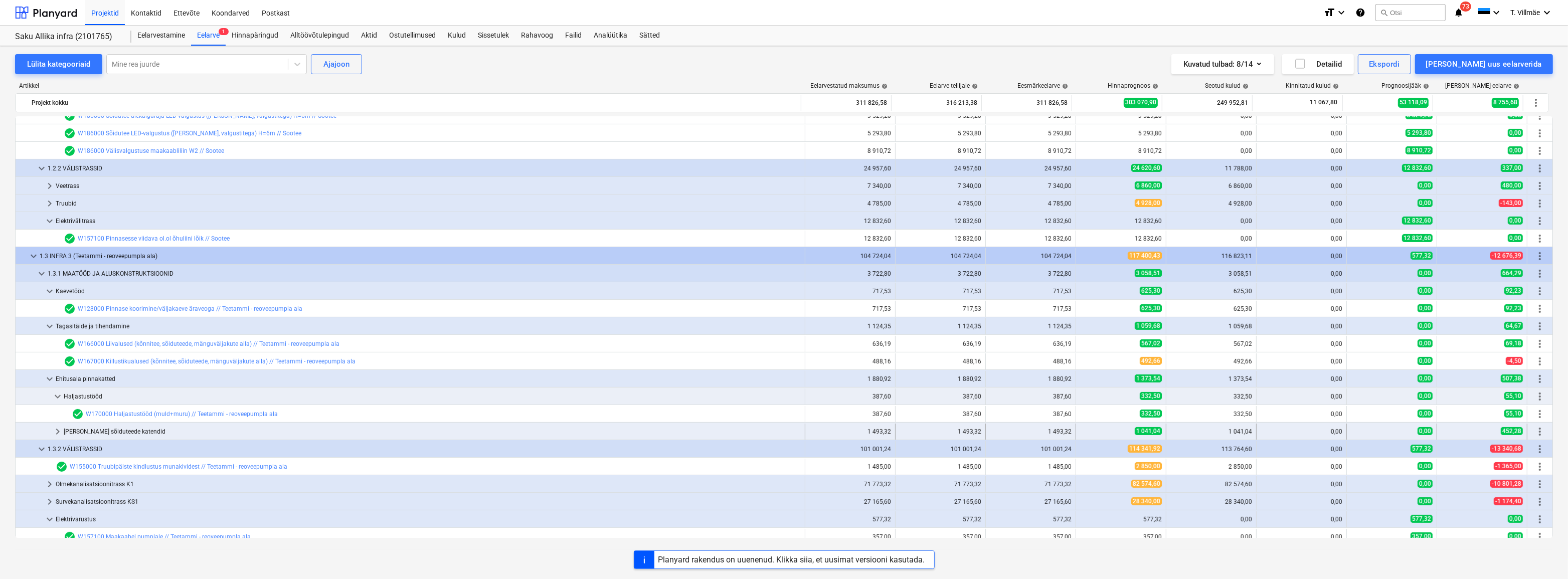
click at [55, 431] on span "keyboard_arrow_right" at bounding box center [57, 431] width 12 height 12
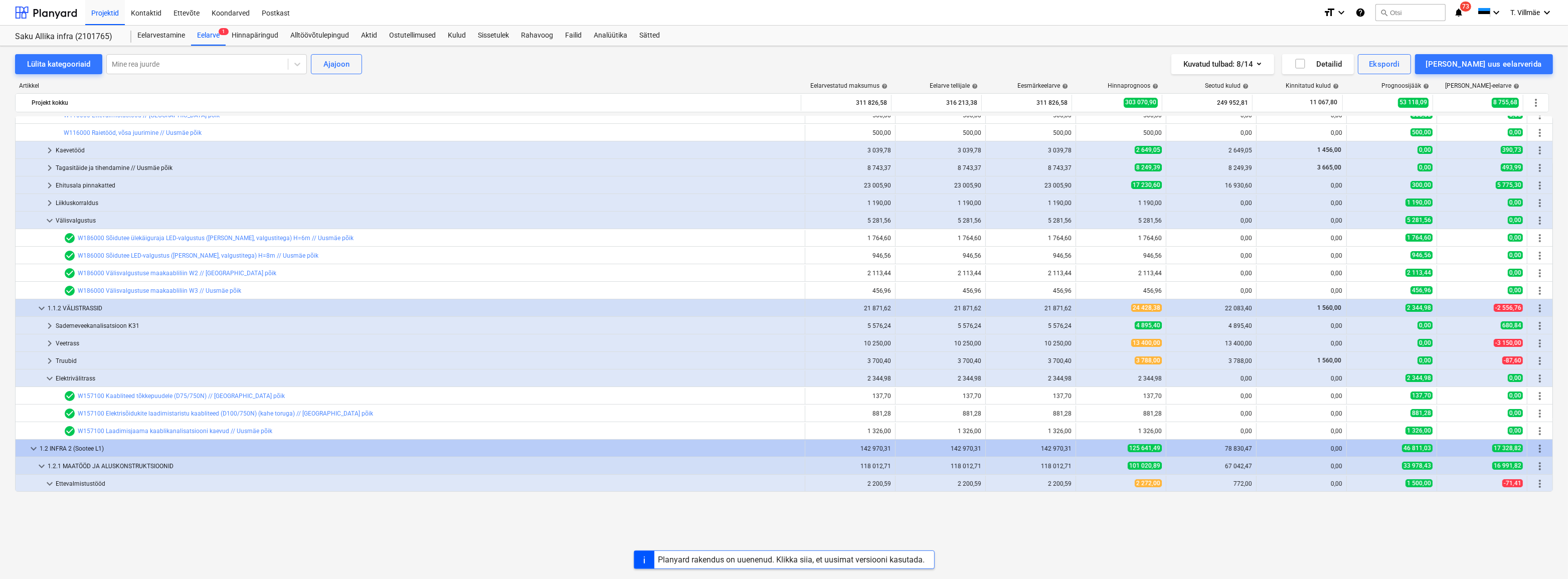
scroll to position [0, 0]
